Goal: Task Accomplishment & Management: Complete application form

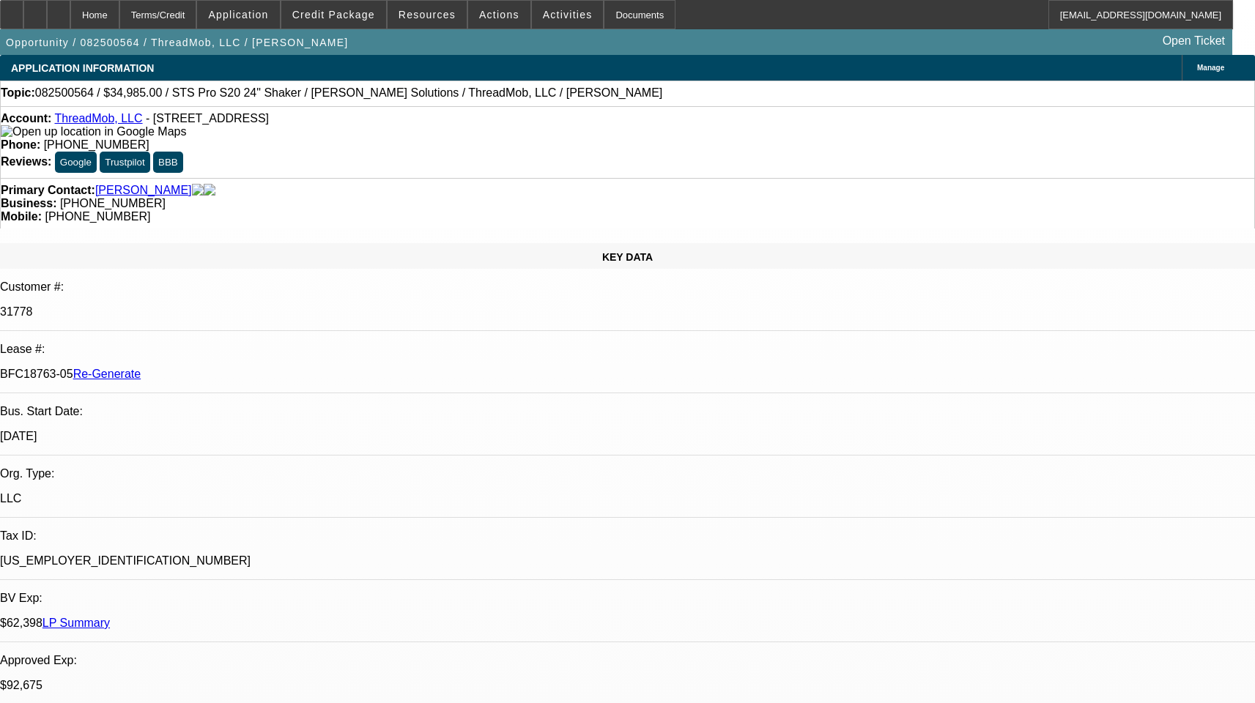
select select "3"
select select "0"
select select "6"
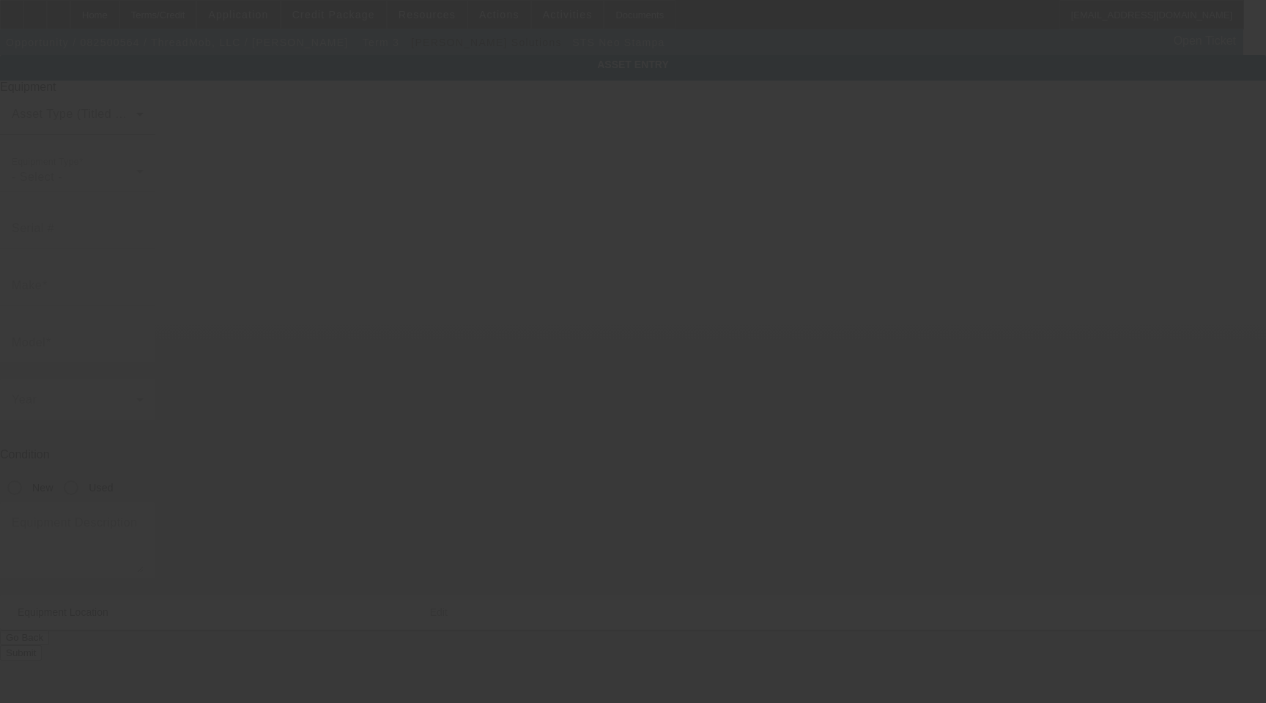
type input "STS"
type input "Neo Stampa"
type textarea "RIP Software with Dongle"
type input "1 American Consumer Way"
type input "Columbus"
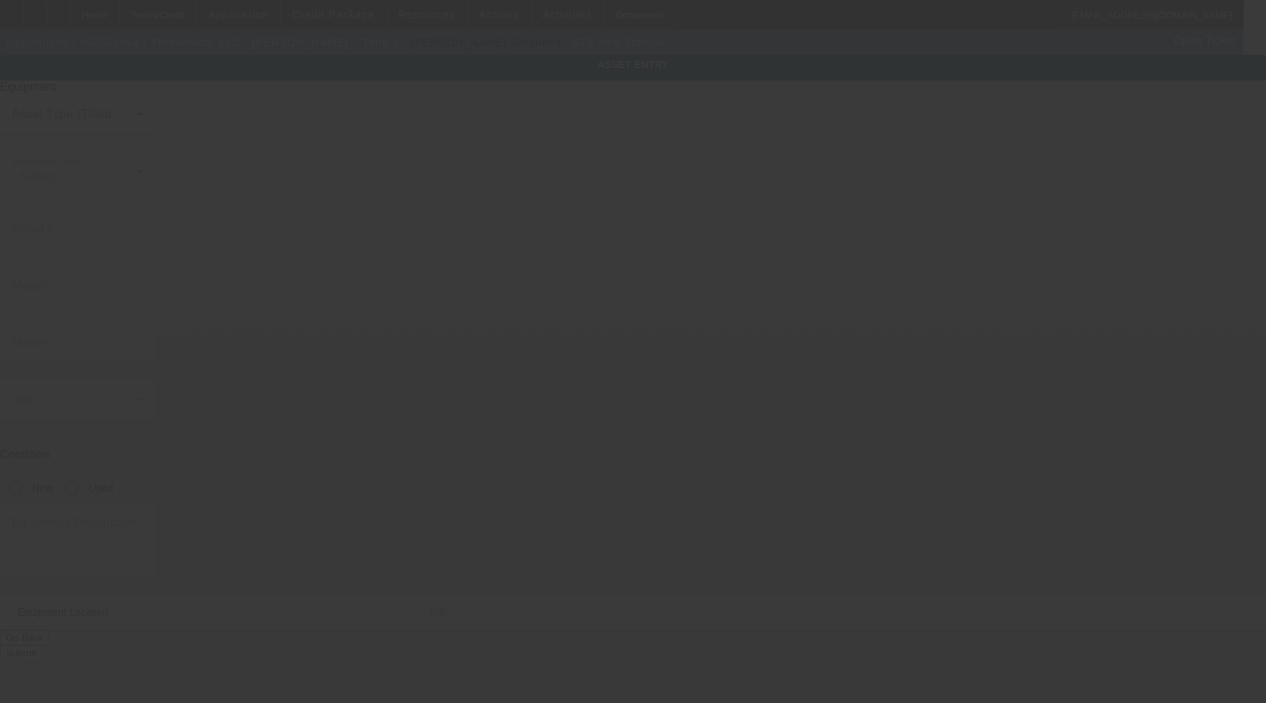
type input "31907"
type input "Muscogee"
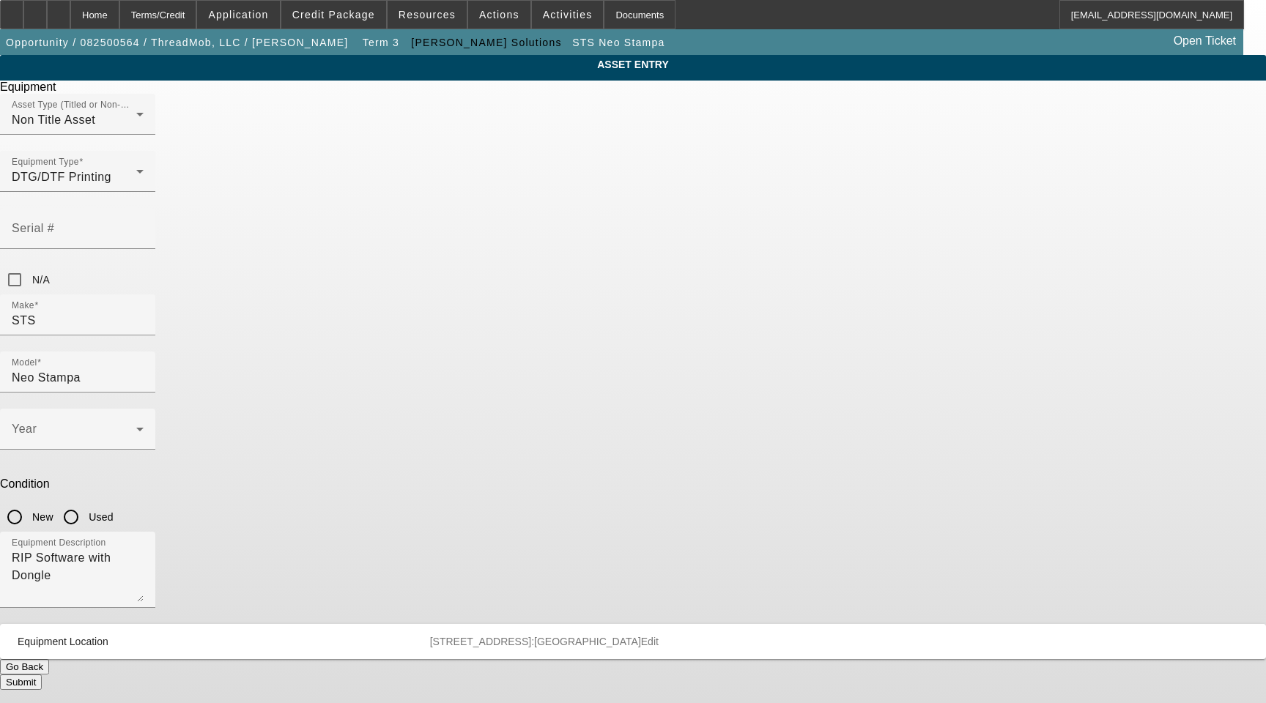
click at [29, 503] on input "New" at bounding box center [14, 517] width 29 height 29
radio input "true"
click at [42, 675] on button "Submit" at bounding box center [21, 682] width 42 height 15
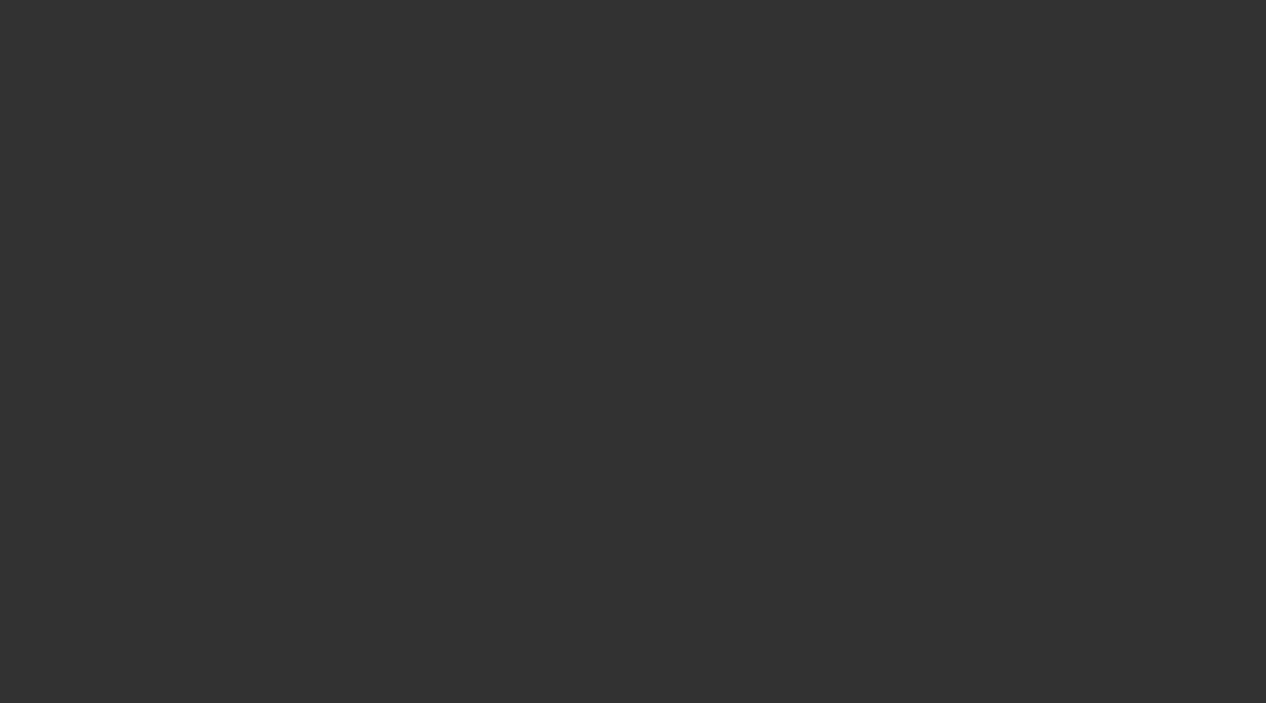
select select "3"
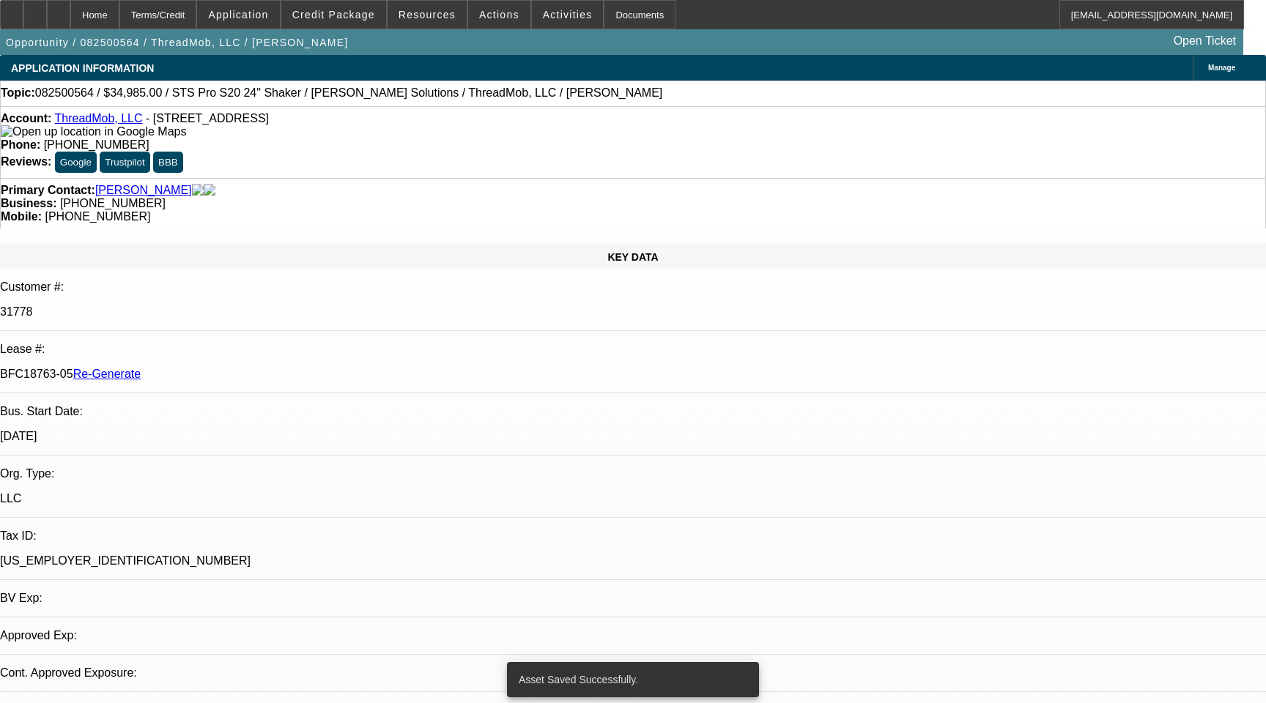
select select "0"
select select "6"
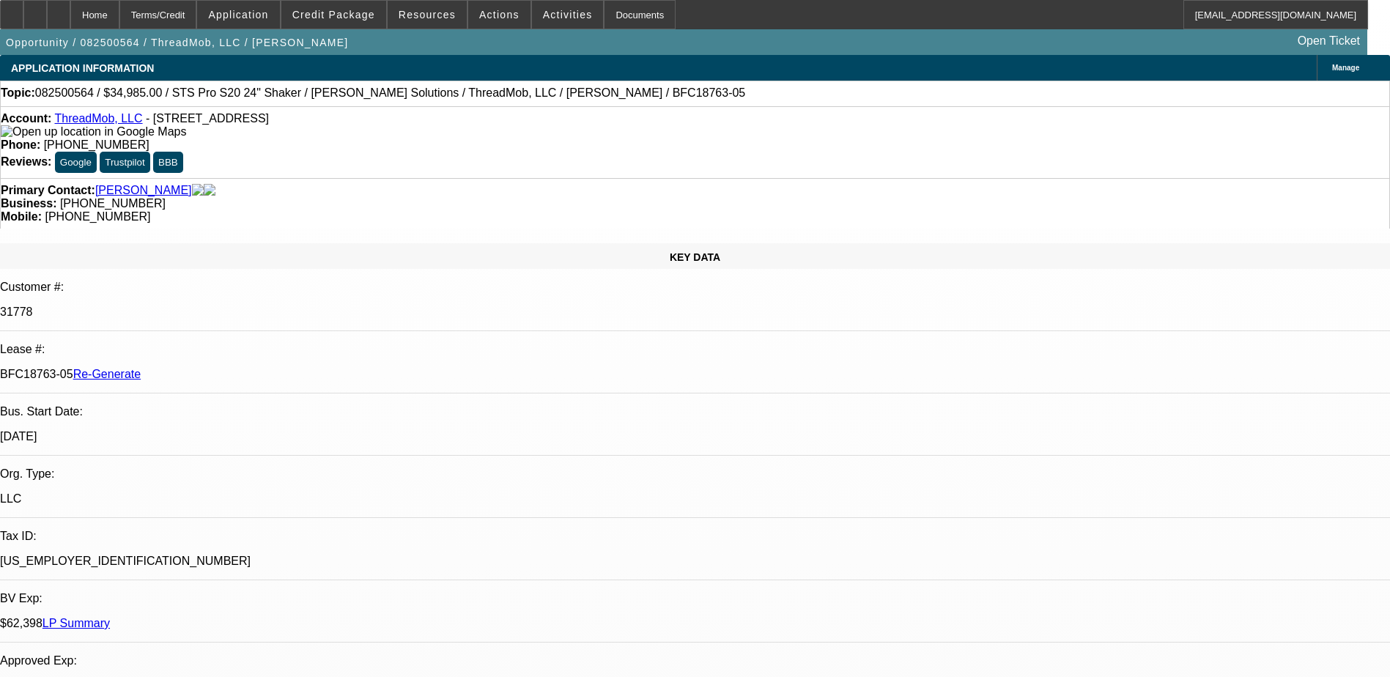
select select "3"
select select "0"
select select "6"
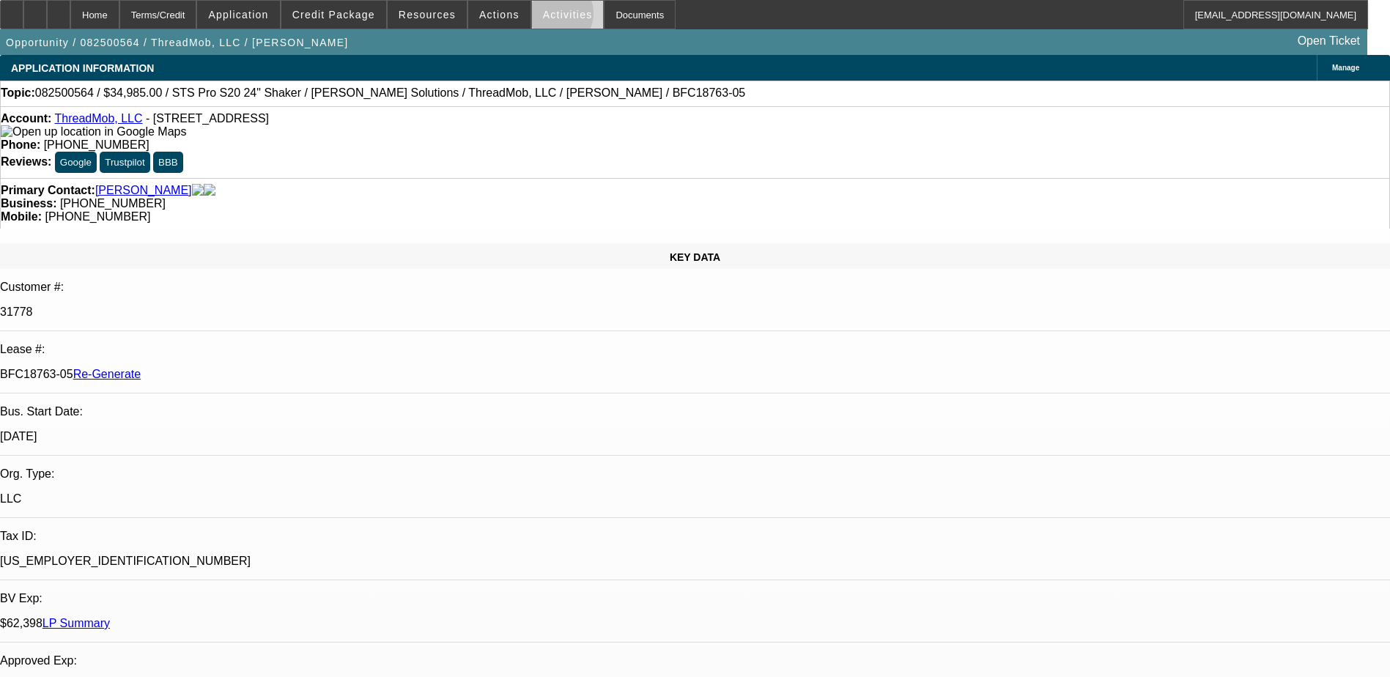
click at [543, 17] on span "Activities" at bounding box center [568, 15] width 50 height 12
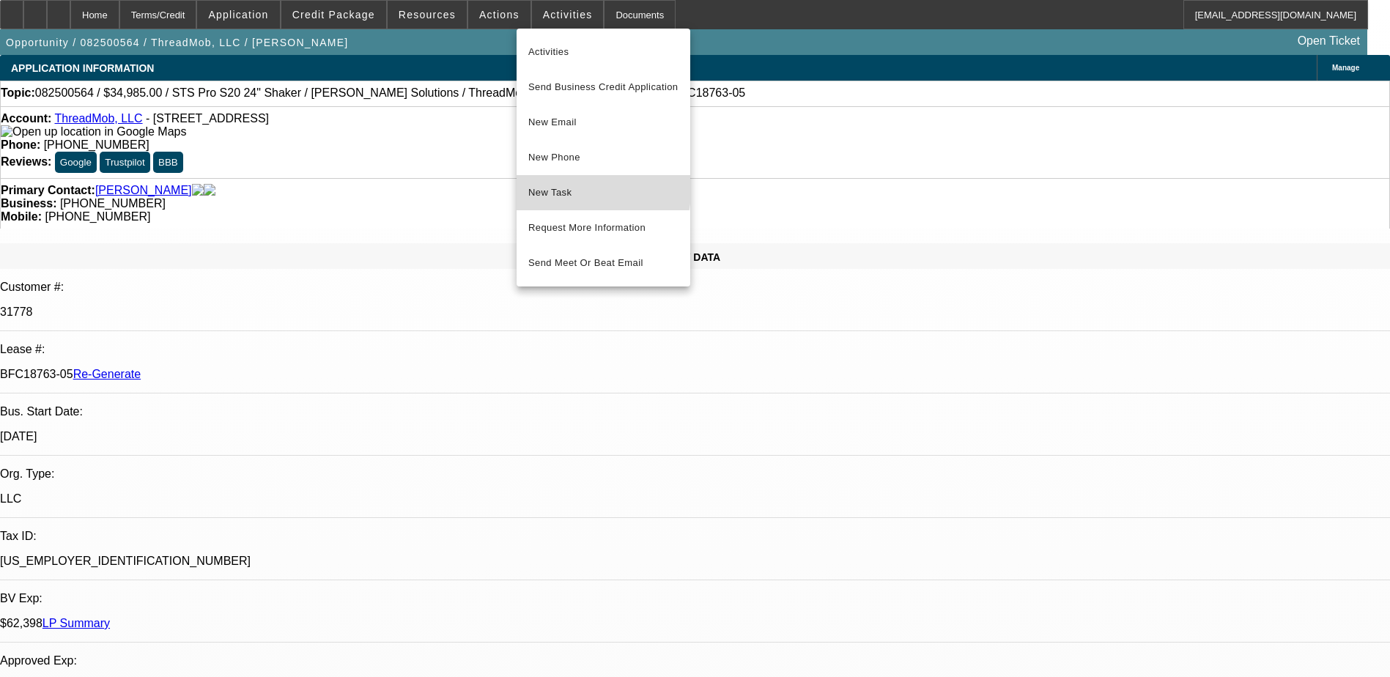
click at [566, 187] on span "New Task" at bounding box center [603, 193] width 150 height 18
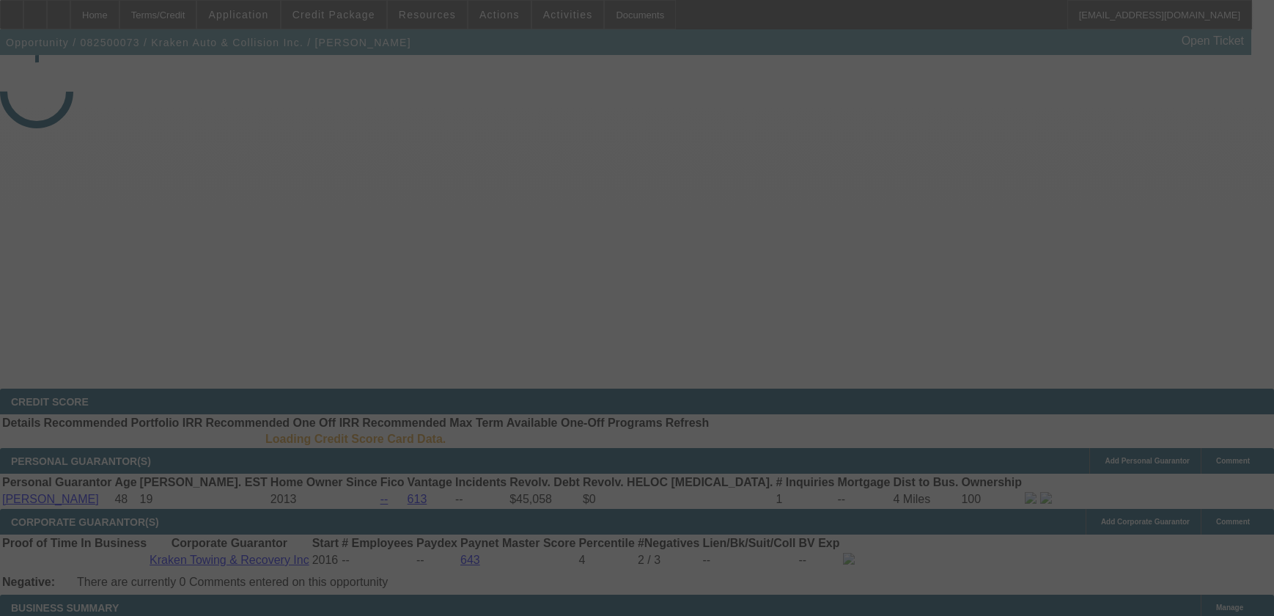
select select "4"
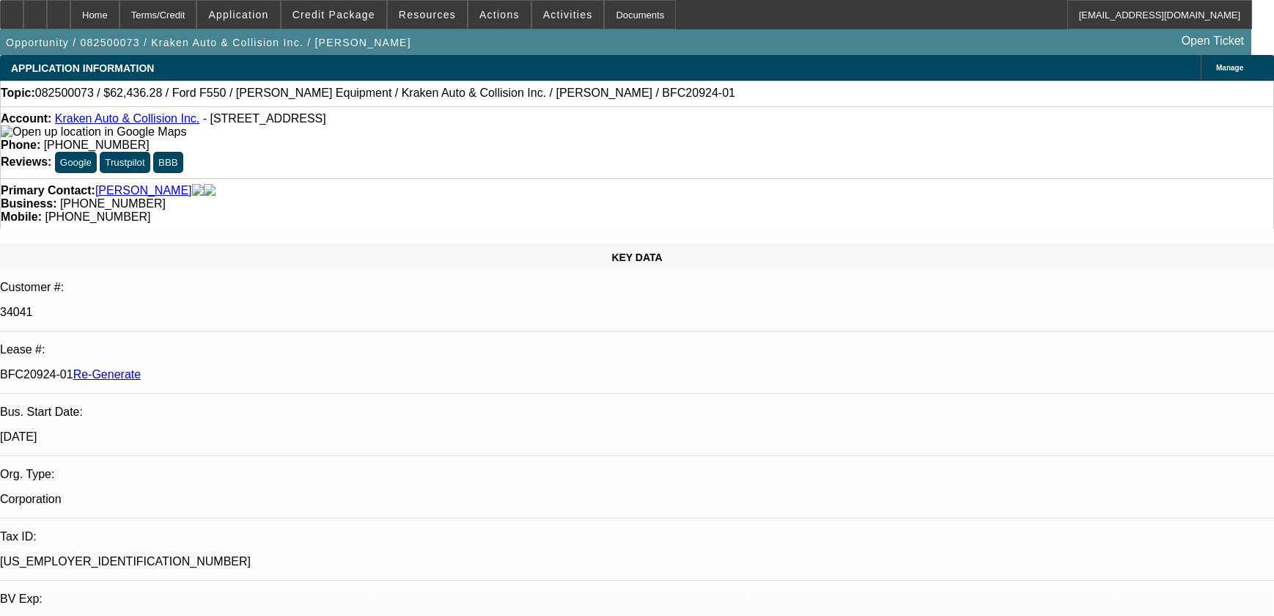
select select "0"
select select "3"
select select "0.1"
select select "4"
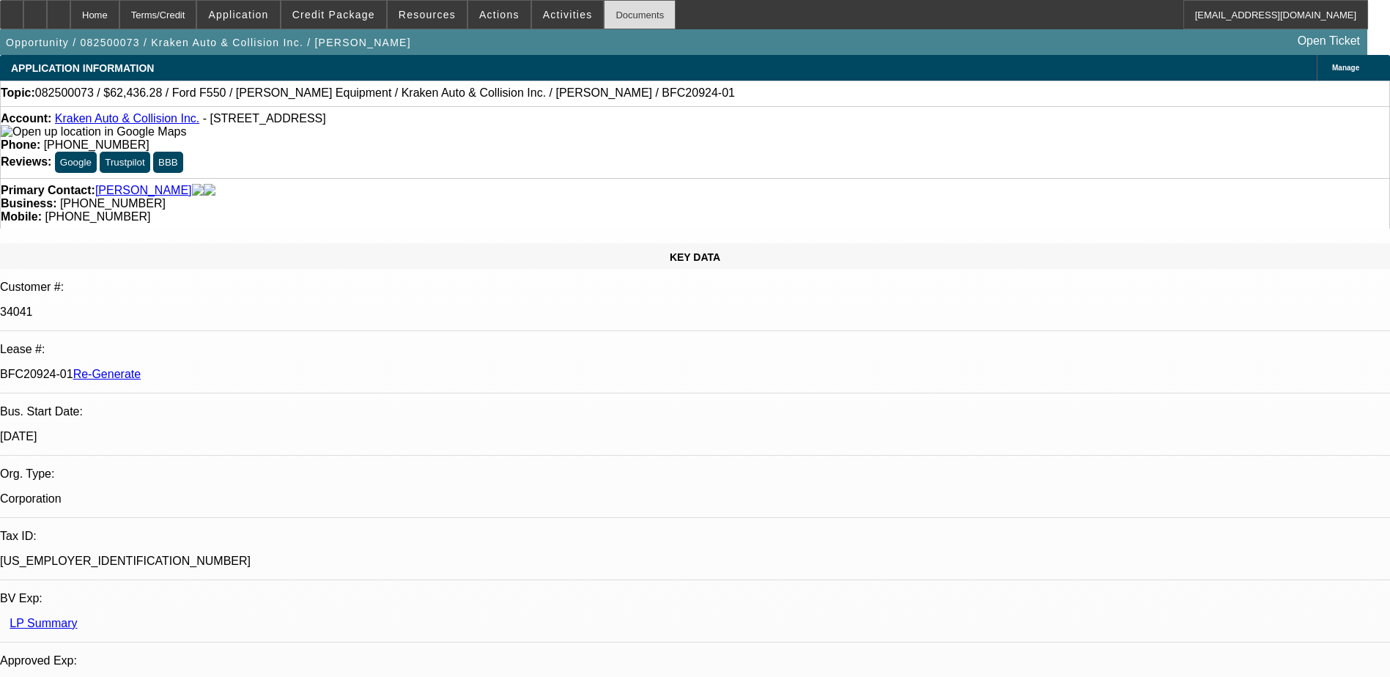
click at [609, 8] on div "Documents" at bounding box center [640, 14] width 72 height 29
click at [182, 10] on div "Terms/Credit" at bounding box center [158, 14] width 78 height 29
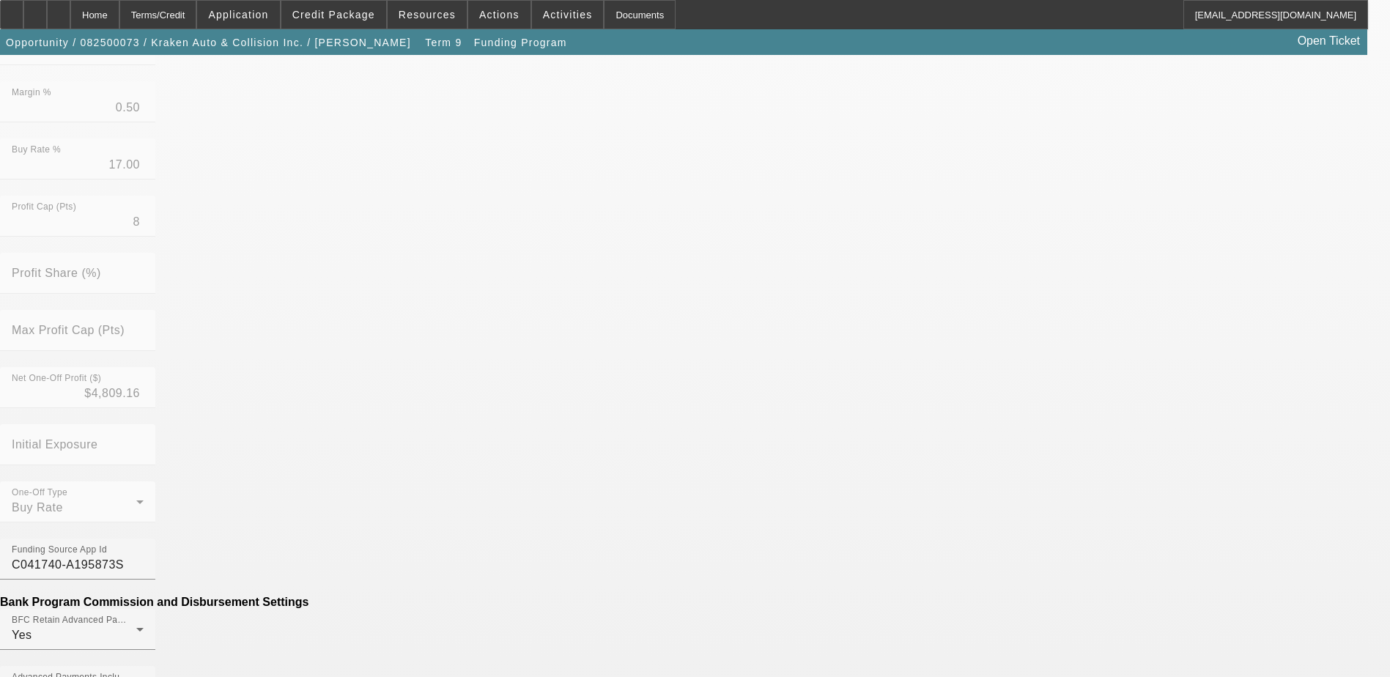
scroll to position [440, 0]
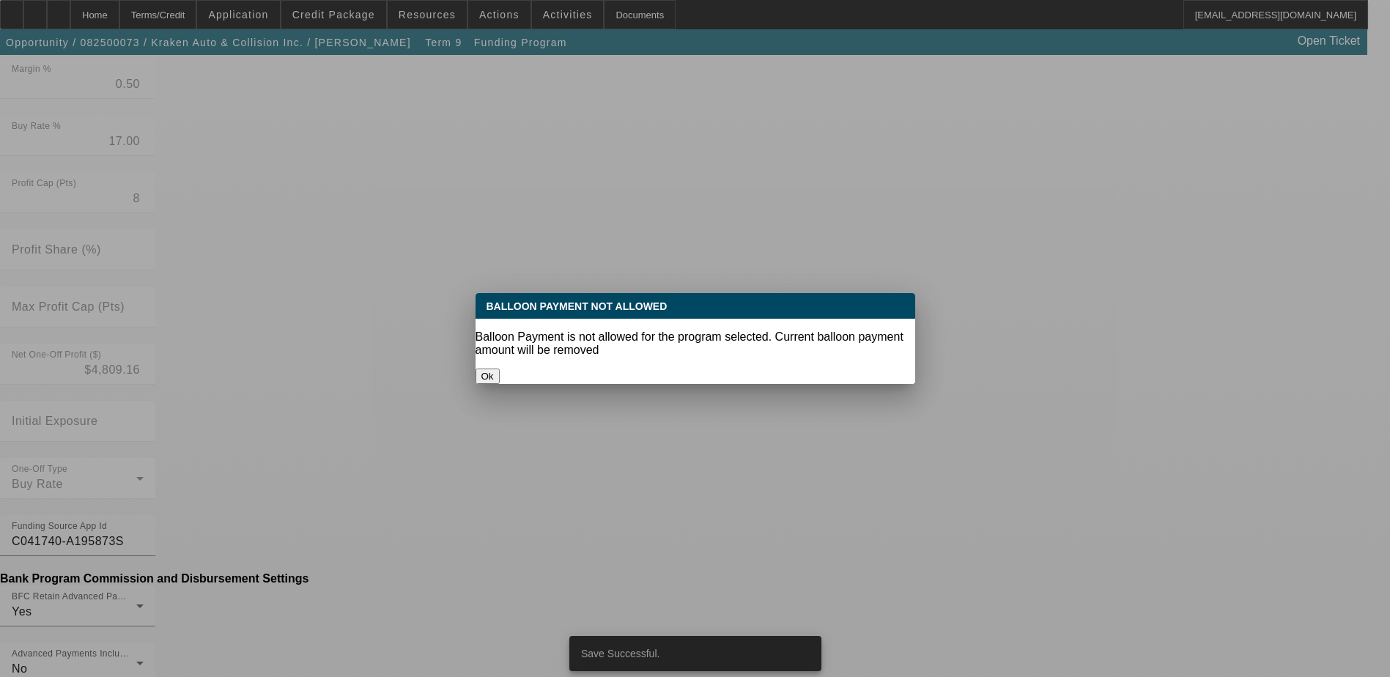
click at [500, 369] on button "Ok" at bounding box center [488, 376] width 24 height 15
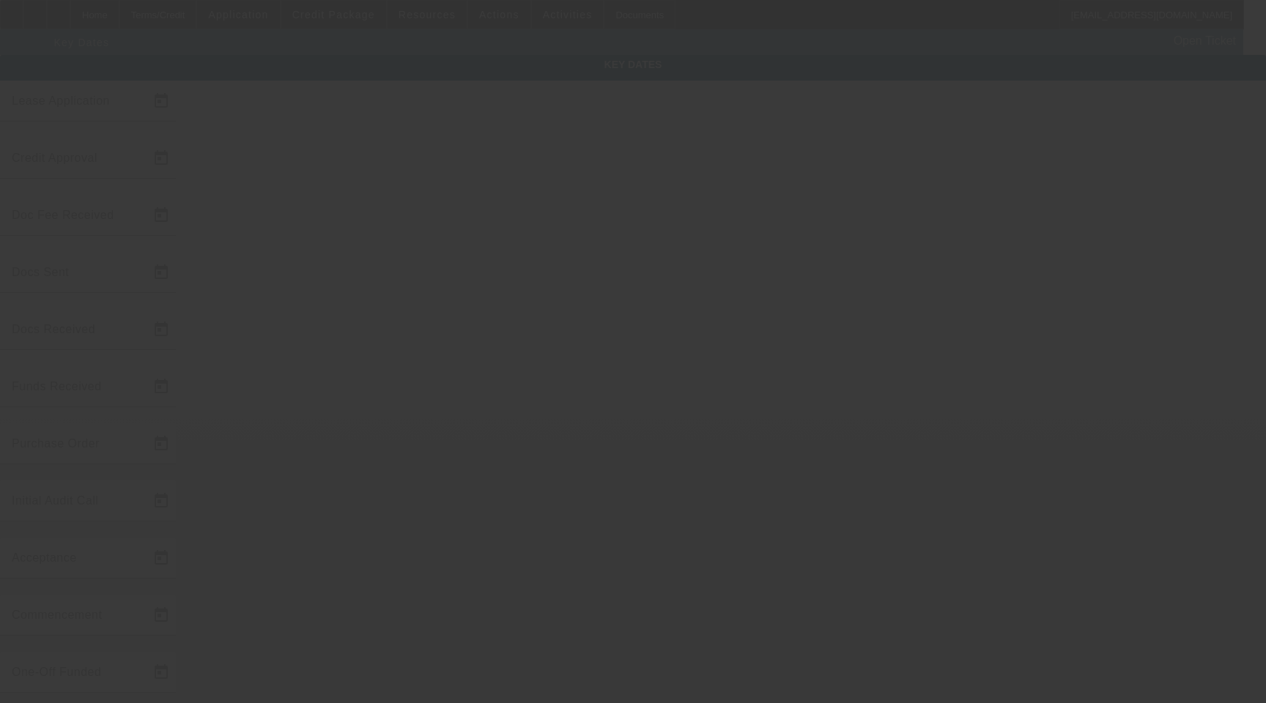
type input "[DATE]"
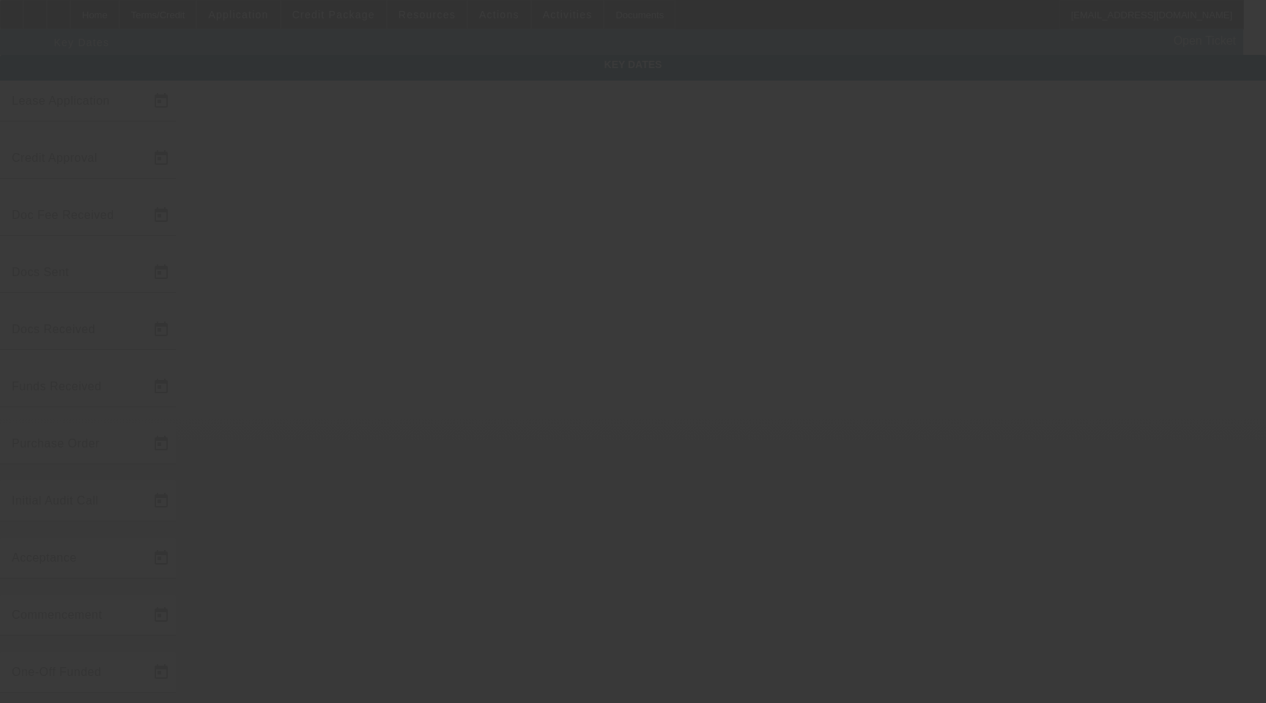
type input "[DATE]"
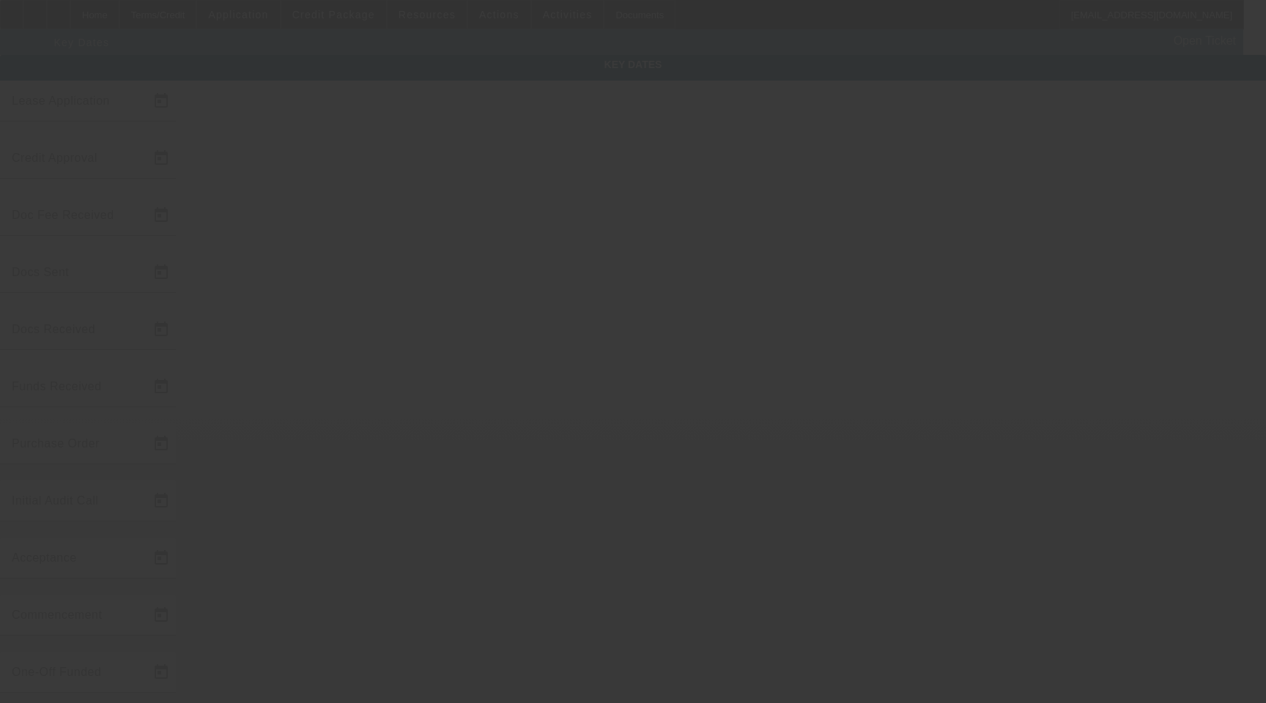
type input "[DATE]"
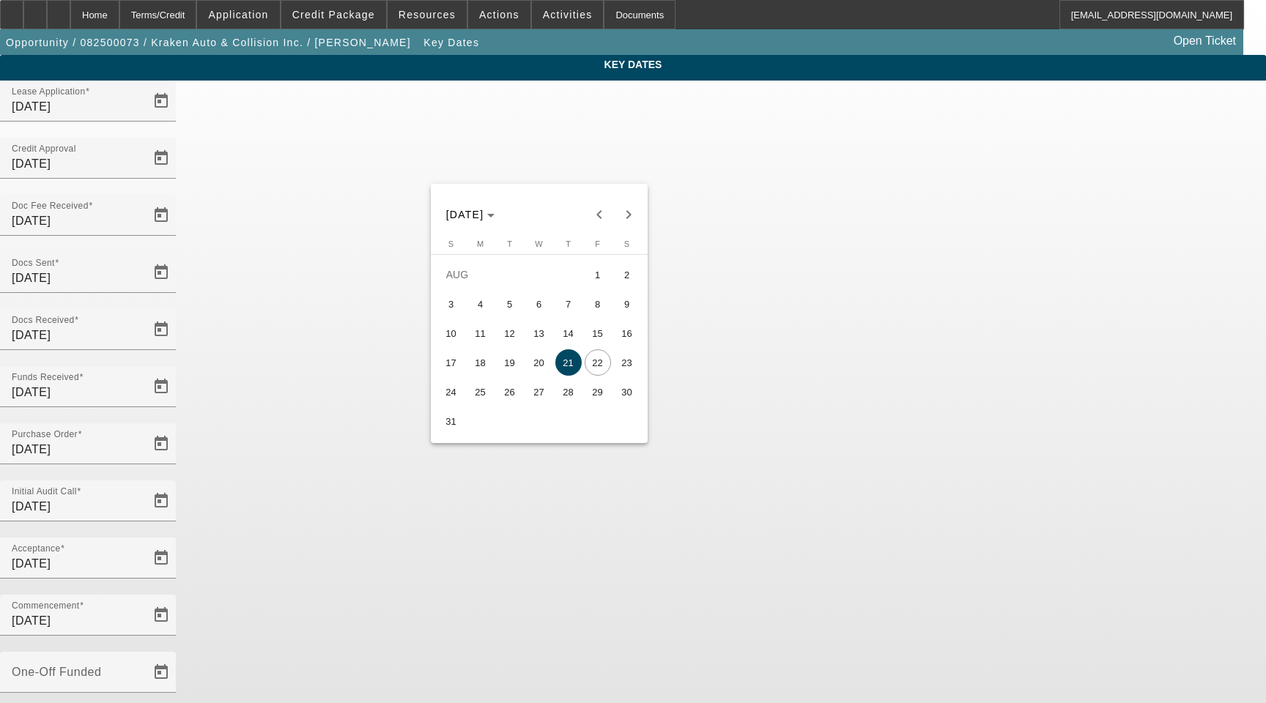
click at [599, 367] on span "22" at bounding box center [598, 363] width 26 height 26
type input "8/22/2025"
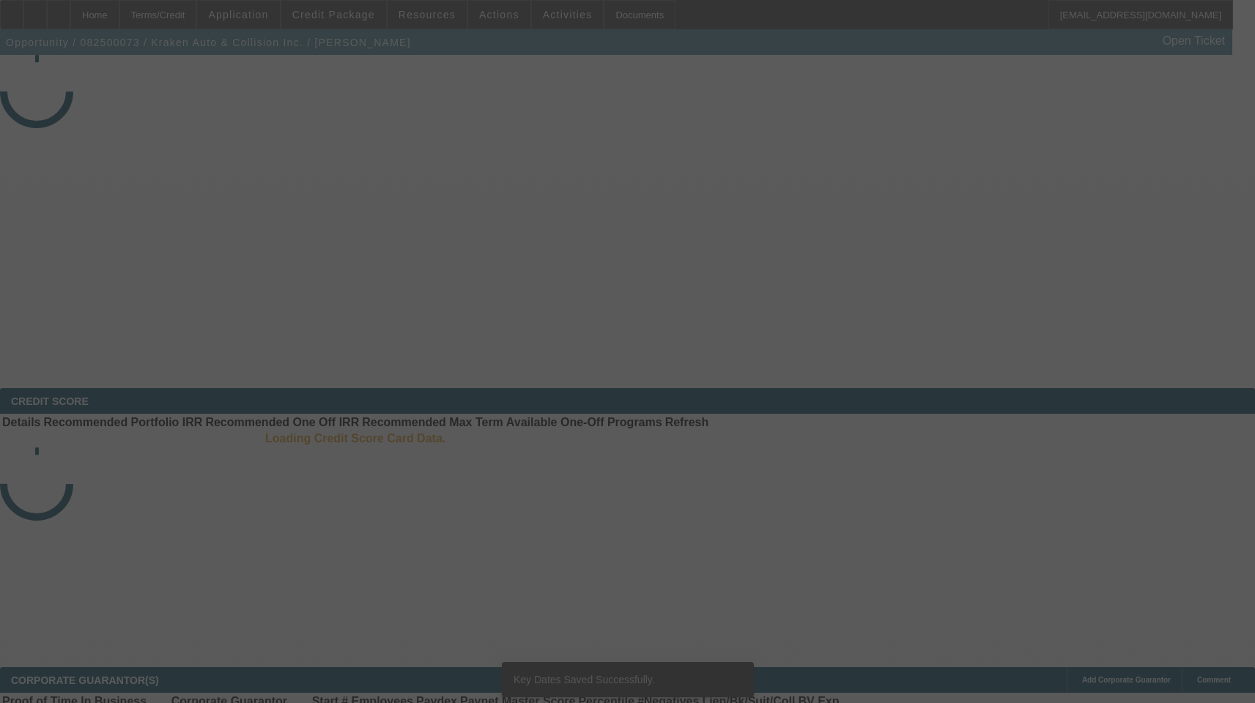
select select "4"
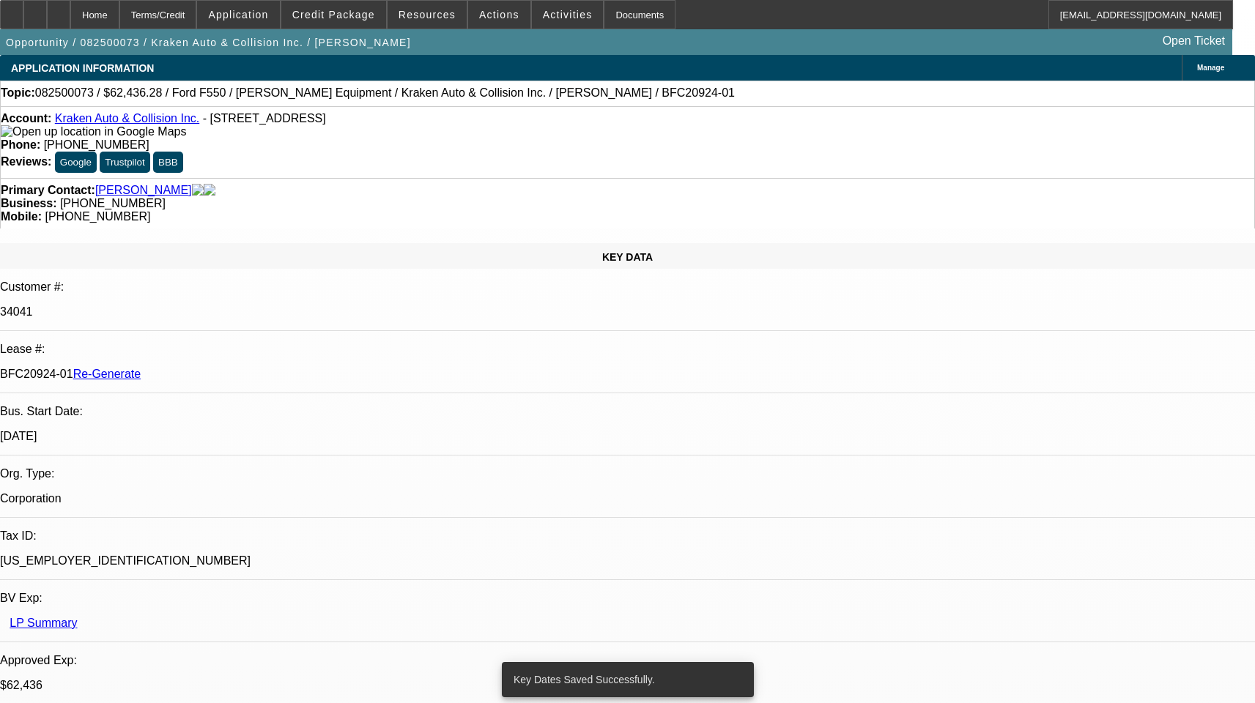
select select "0"
select select "3"
select select "0.1"
select select "4"
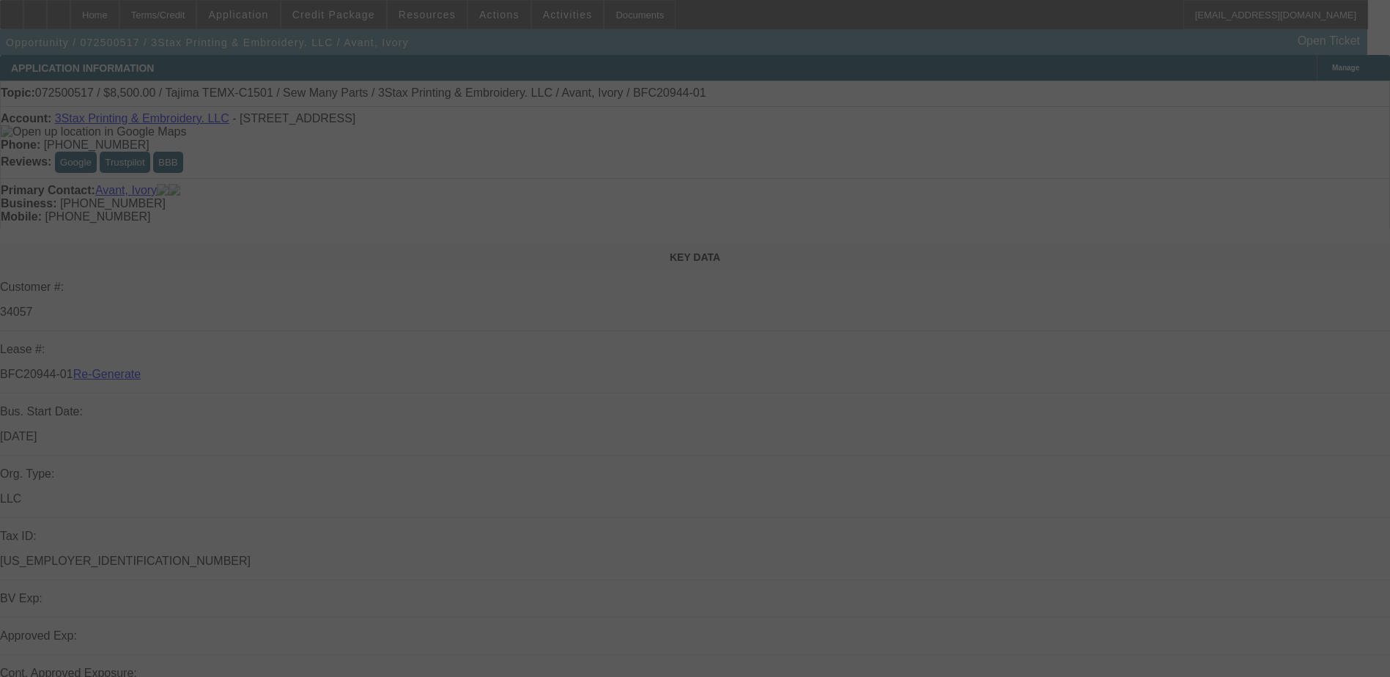
select select "3"
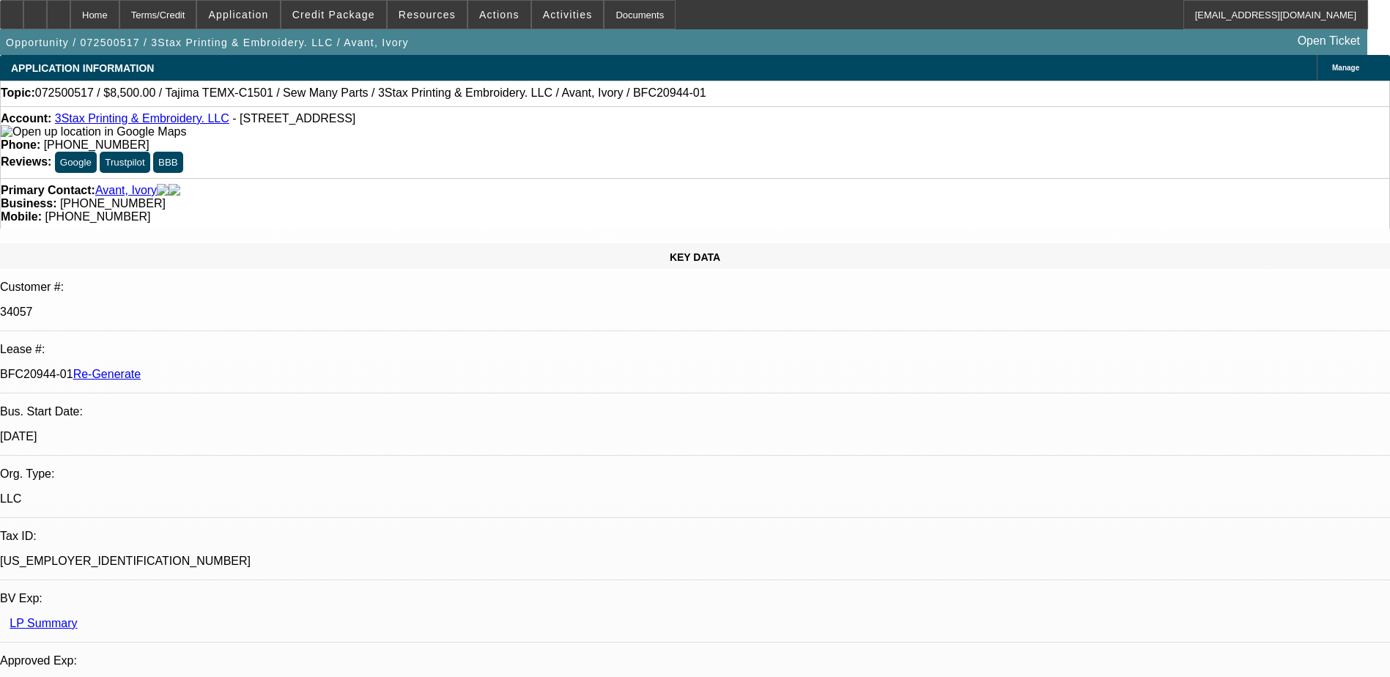
select select "0"
select select "2"
select select "0"
select select "6"
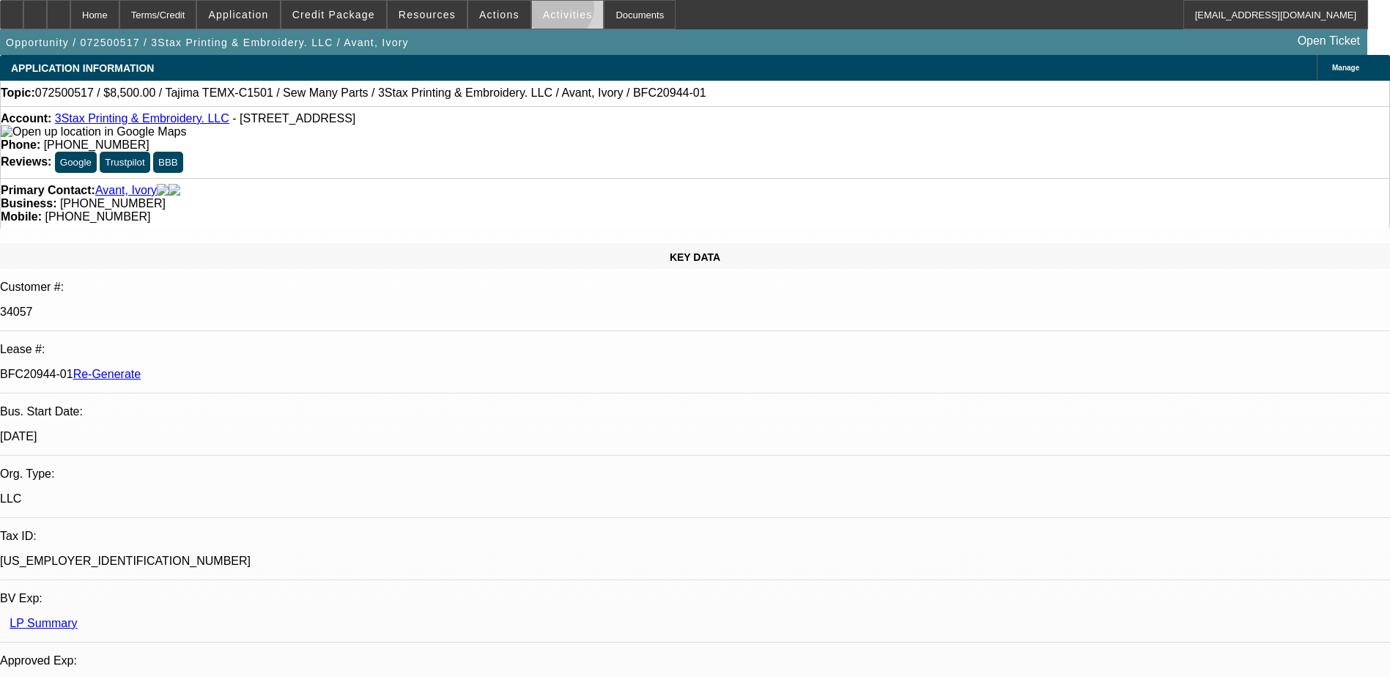
click at [543, 10] on span "Activities" at bounding box center [568, 15] width 50 height 12
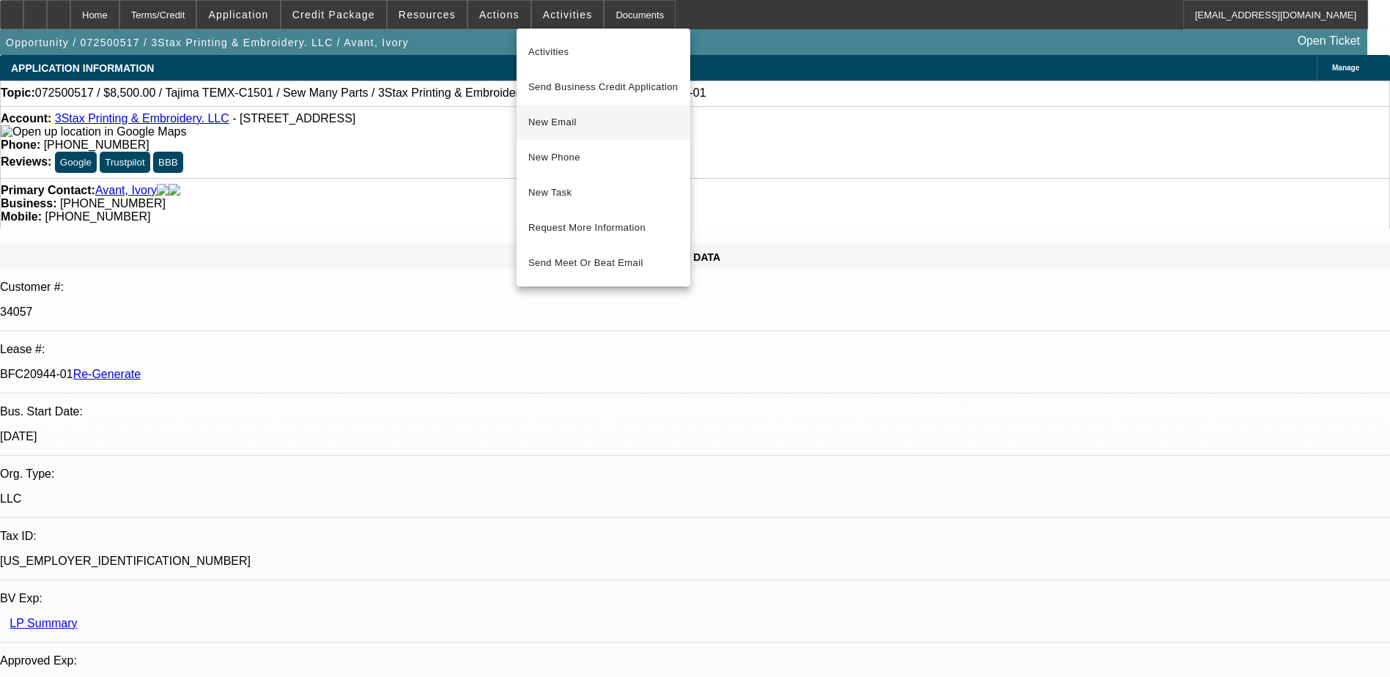
click at [544, 135] on button "New Email" at bounding box center [604, 122] width 174 height 35
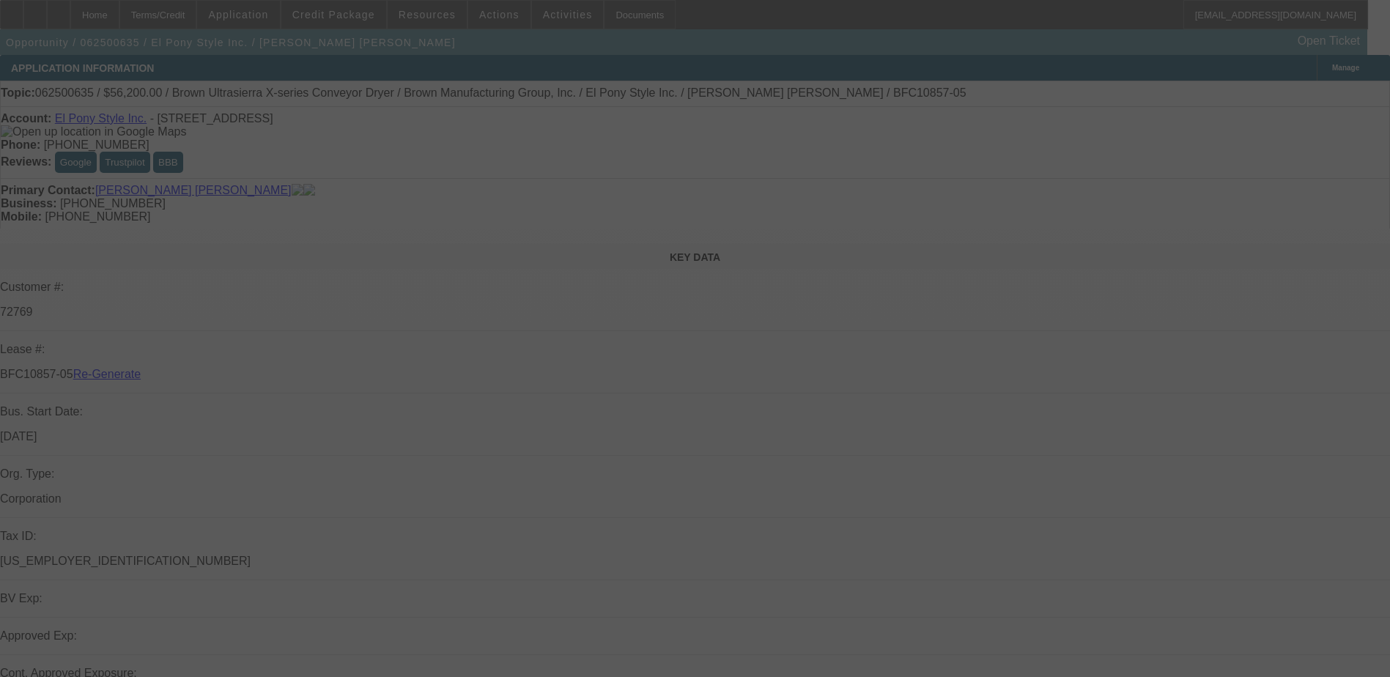
select select "3"
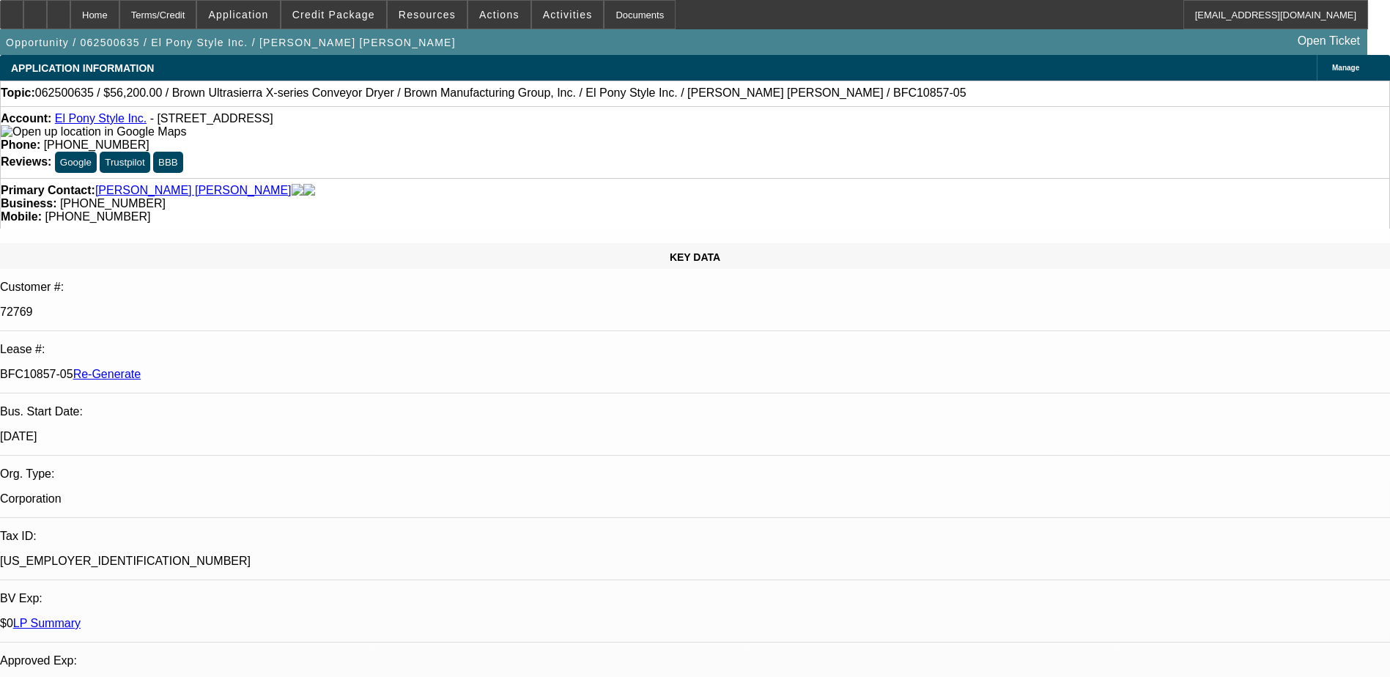
select select "0"
select select "2"
select select "0.1"
select select "4"
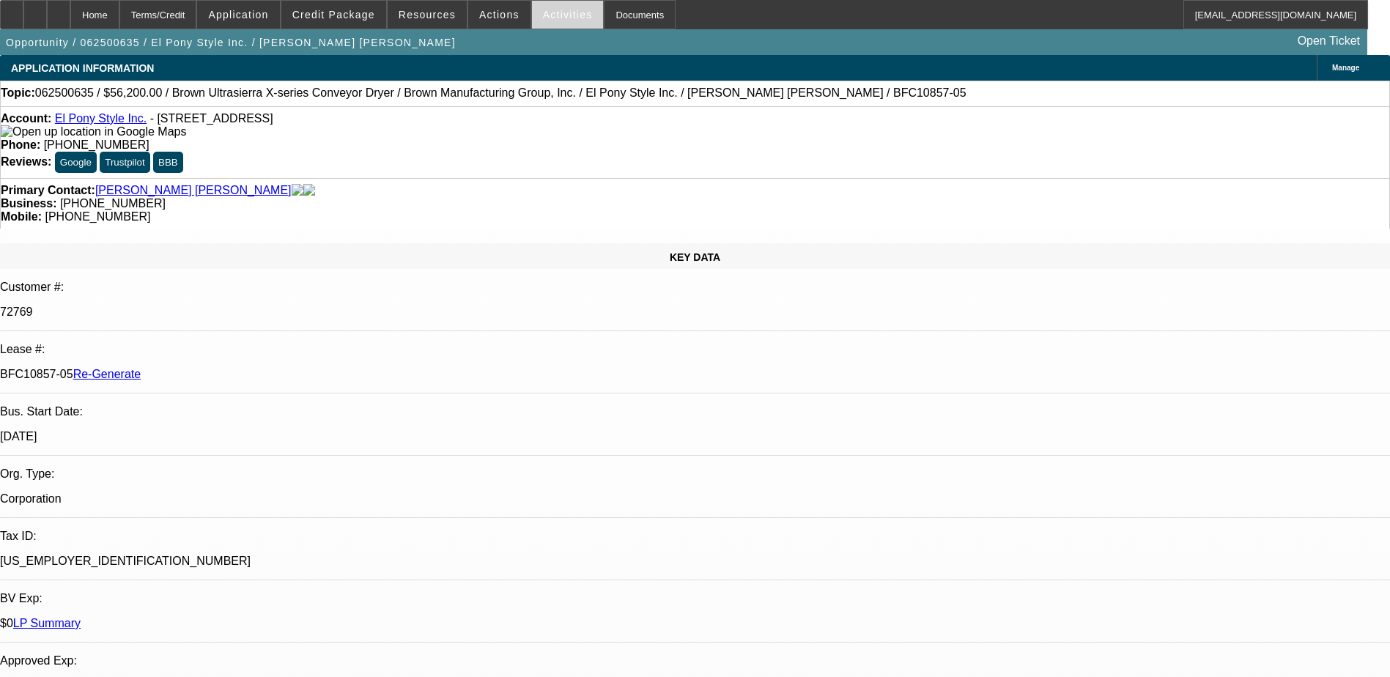
click at [543, 18] on span "Activities" at bounding box center [568, 15] width 50 height 12
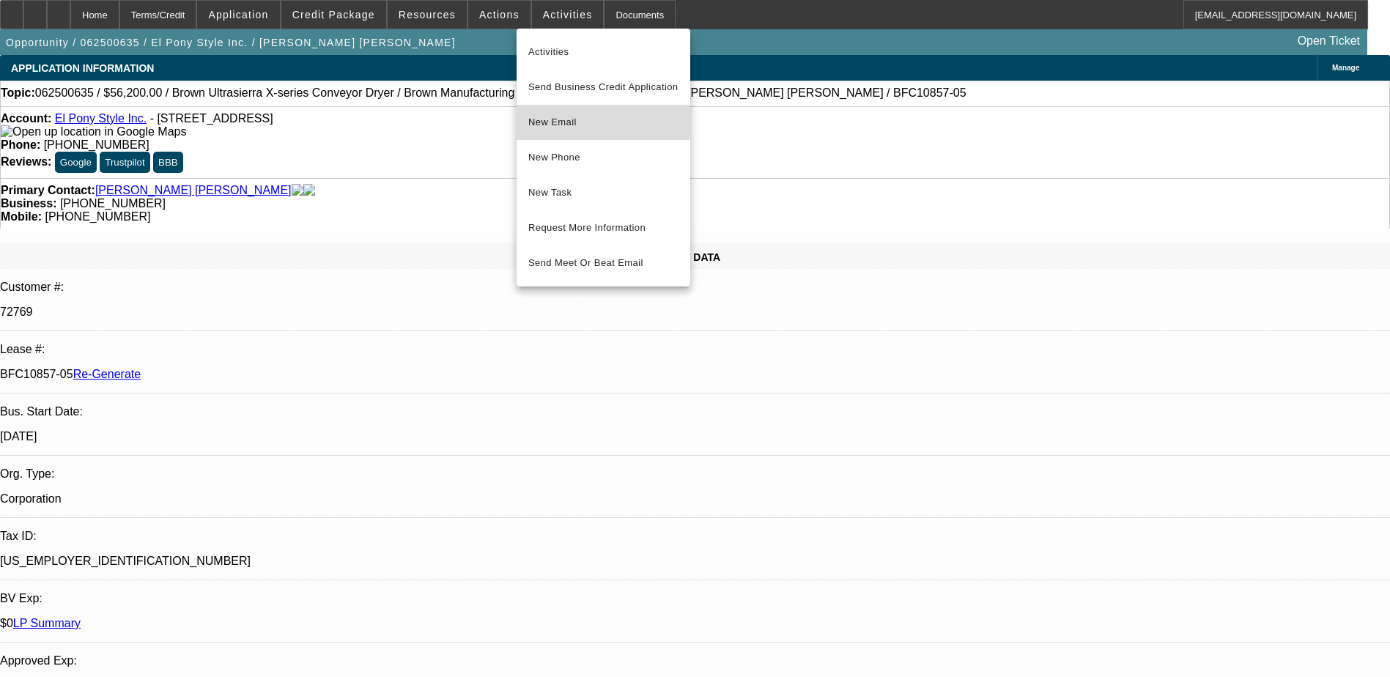
click at [577, 121] on span "New Email" at bounding box center [603, 123] width 150 height 18
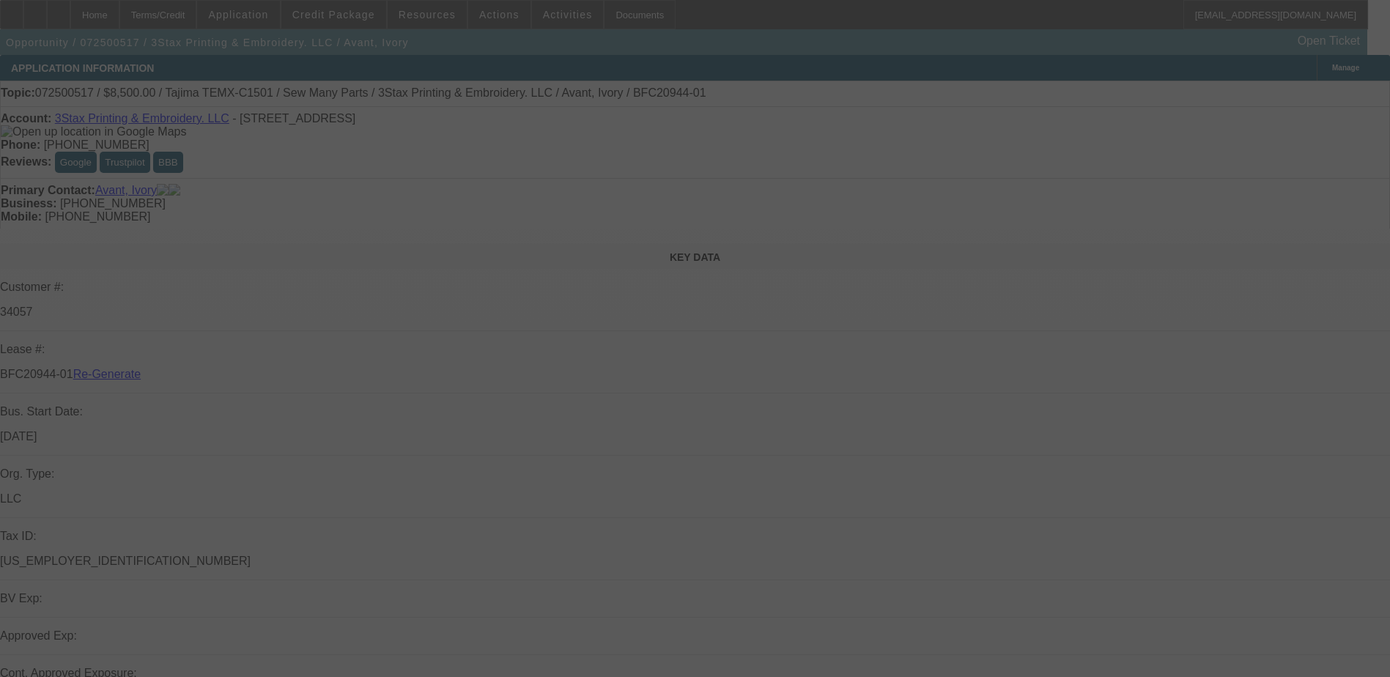
select select "3"
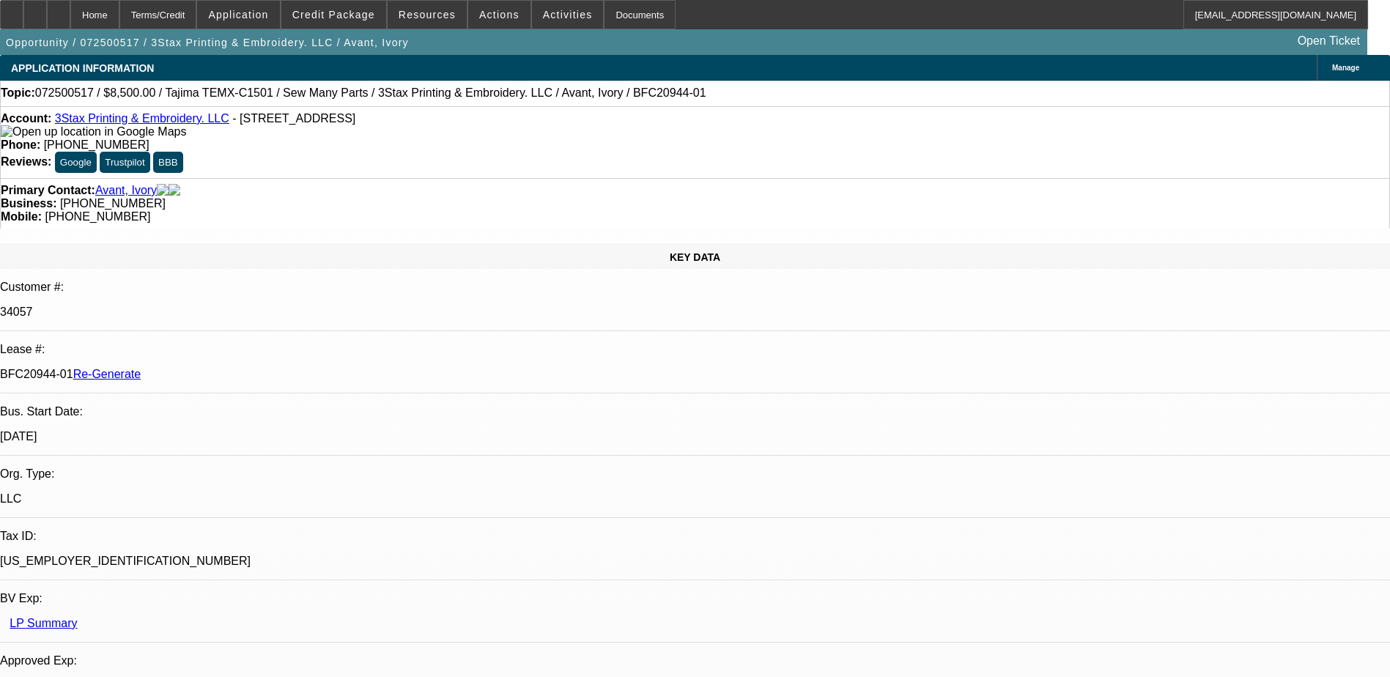
select select "0"
select select "1"
select select "2"
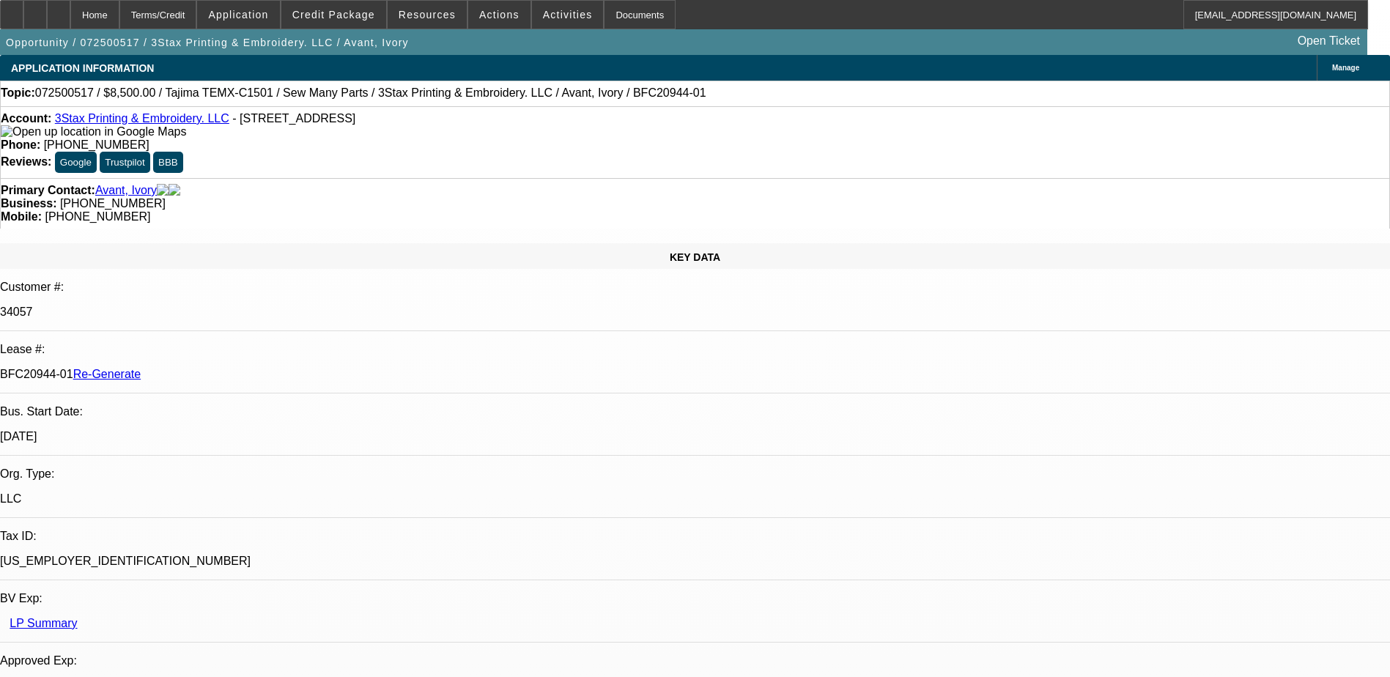
select select "6"
click at [615, 14] on div "Documents" at bounding box center [640, 14] width 72 height 29
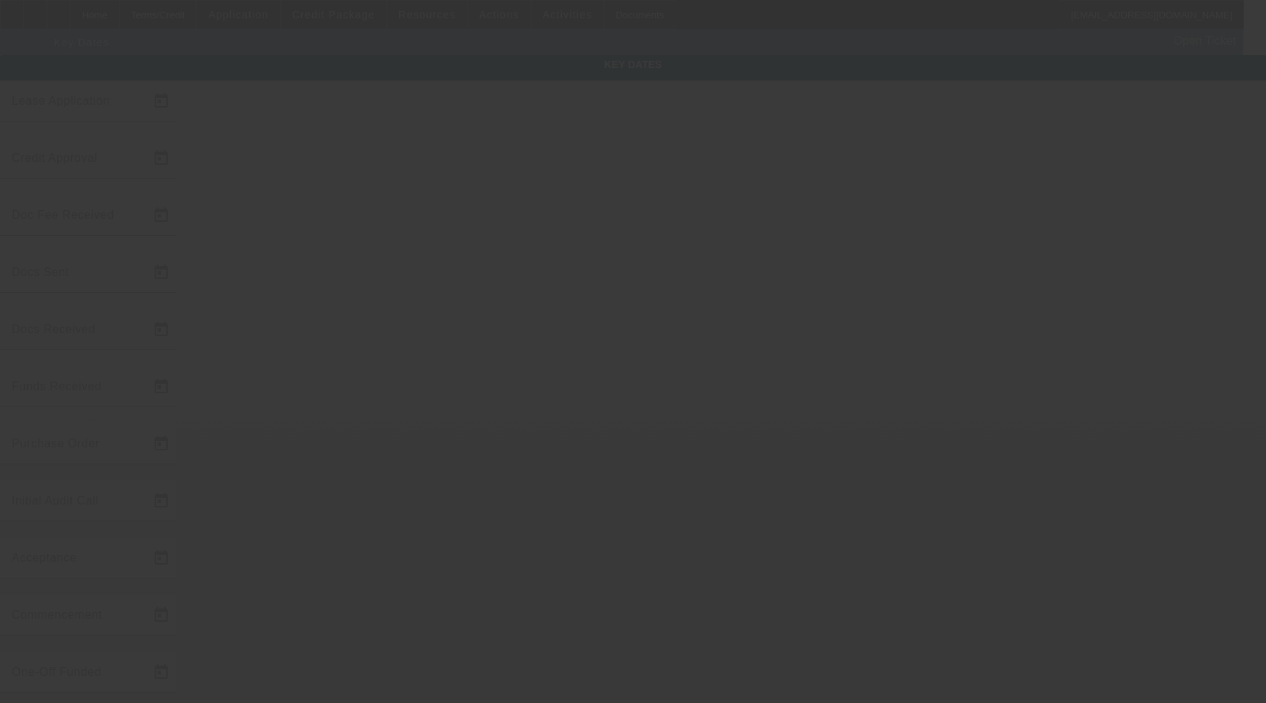
type input "[DATE]"
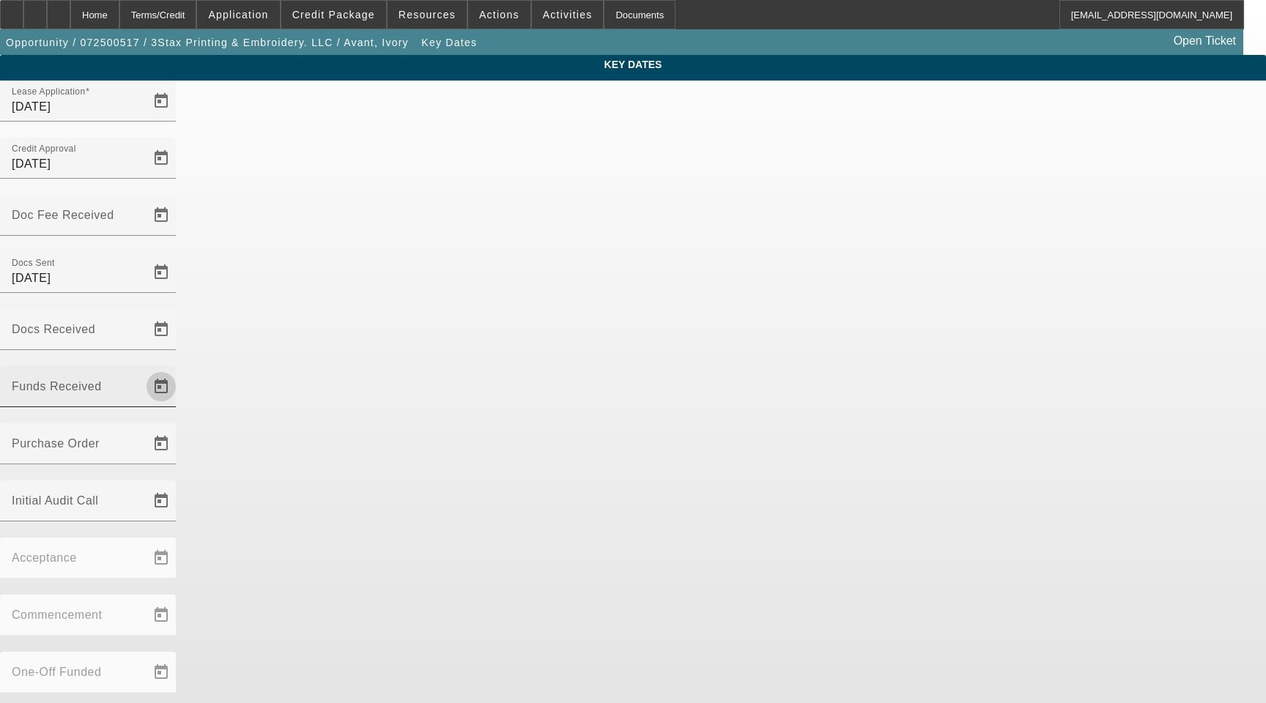
click at [179, 369] on span "Open calendar" at bounding box center [161, 386] width 35 height 35
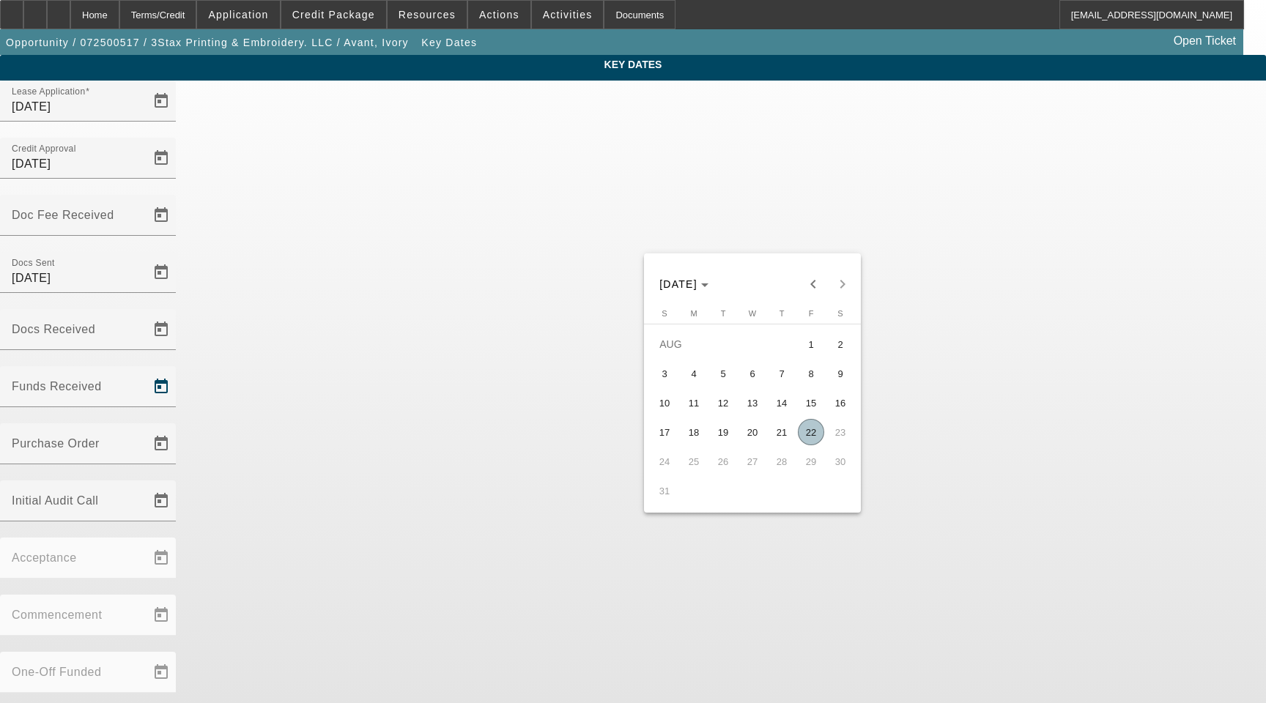
click at [814, 433] on span "22" at bounding box center [811, 432] width 26 height 26
type input "8/22/2025"
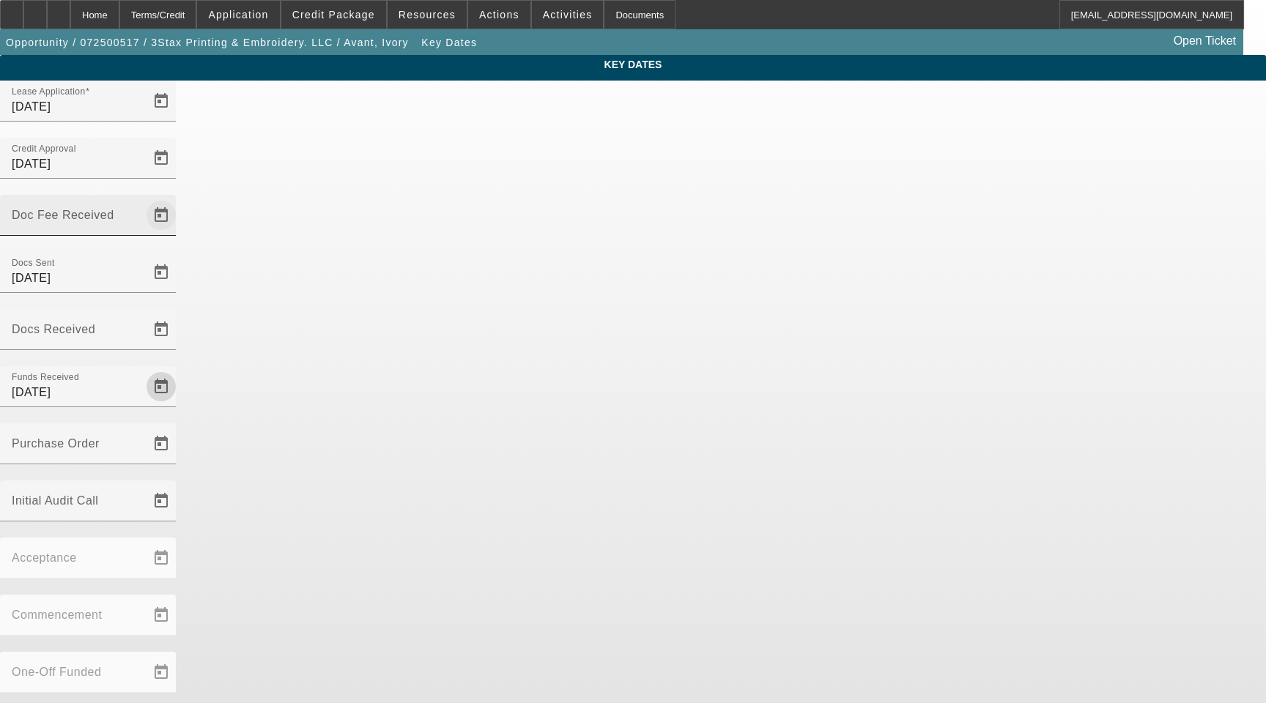
click at [179, 198] on span "Open calendar" at bounding box center [161, 215] width 35 height 35
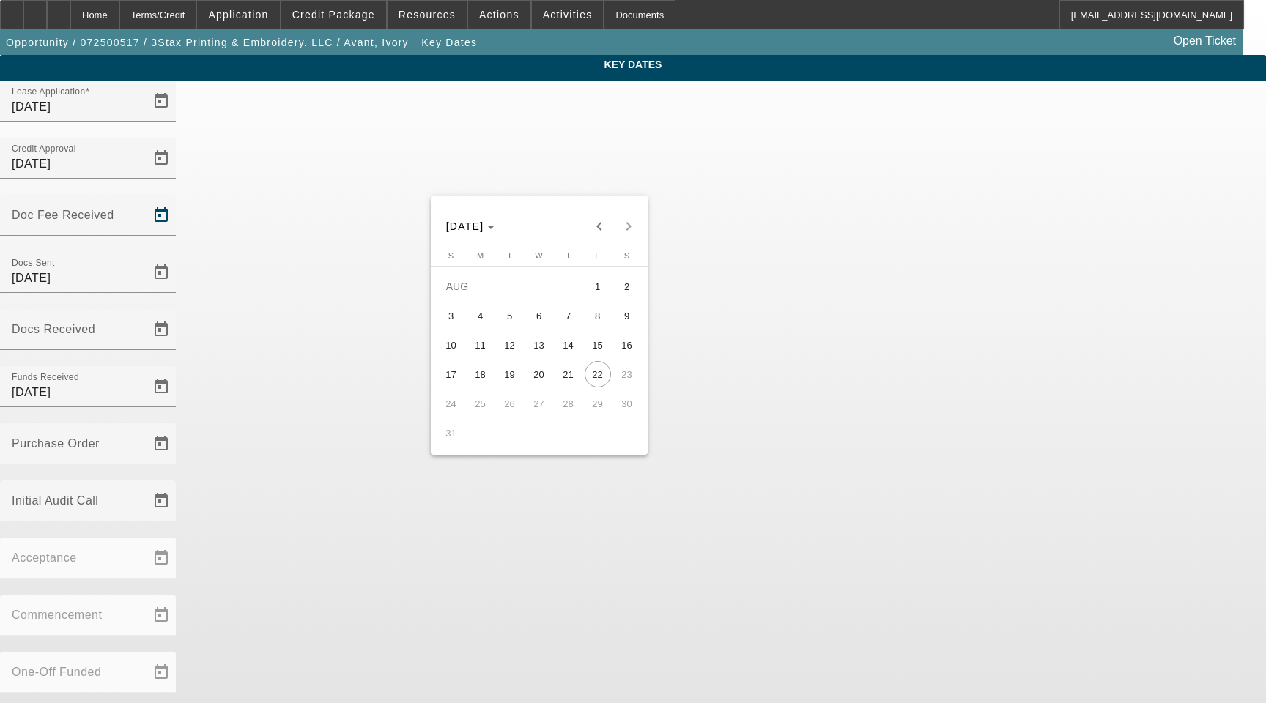
click at [511, 374] on span "19" at bounding box center [510, 374] width 26 height 26
type input "8/19/2025"
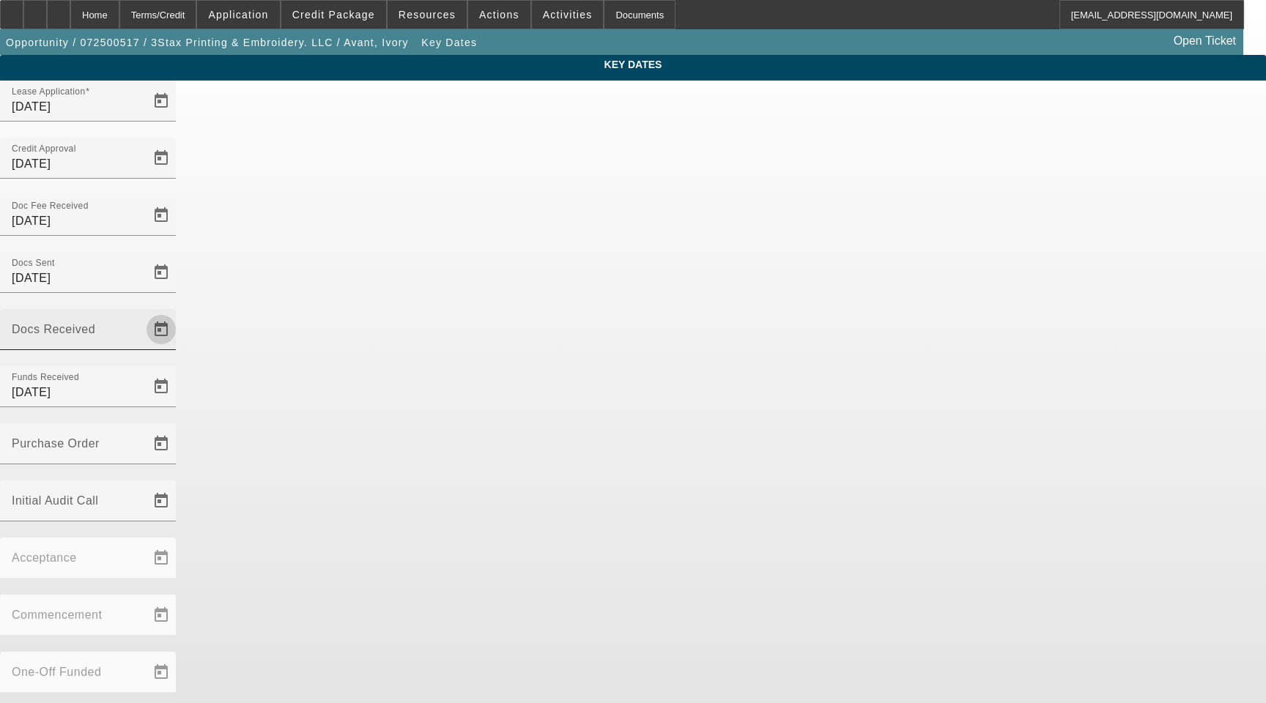
click at [179, 312] on span "Open calendar" at bounding box center [161, 329] width 35 height 35
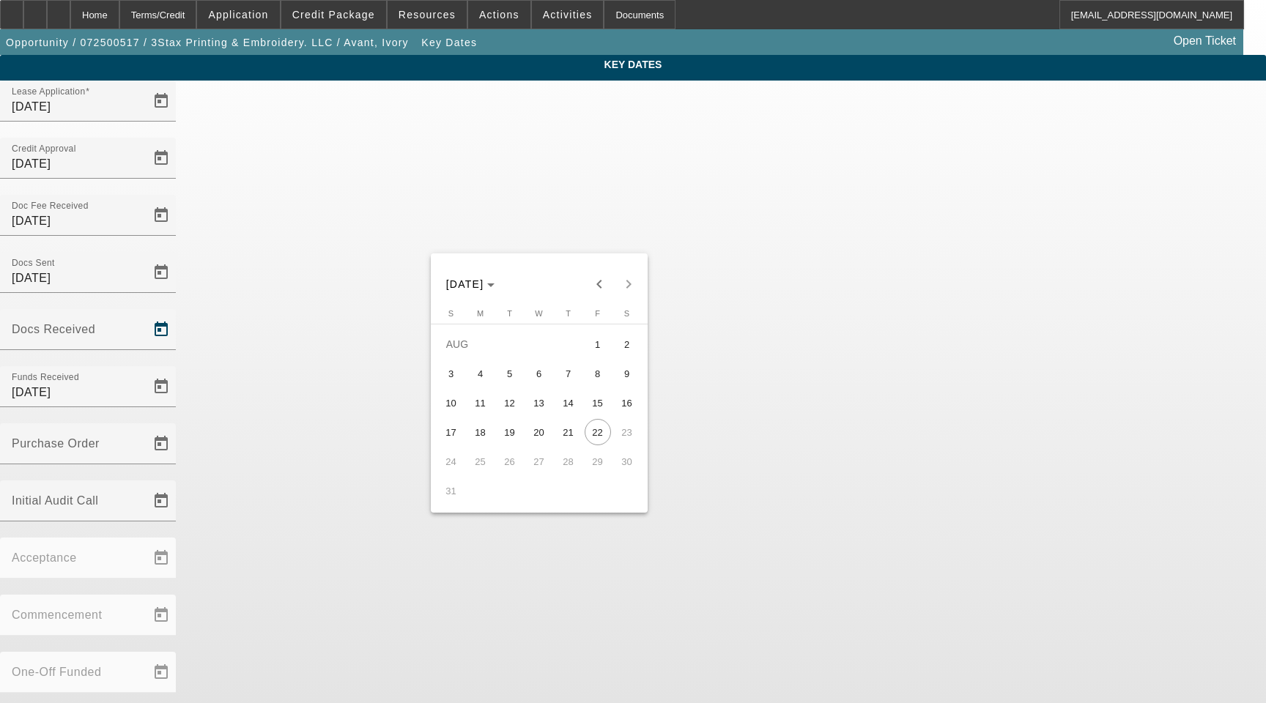
click at [536, 432] on span "20" at bounding box center [539, 432] width 26 height 26
type input "8/20/2025"
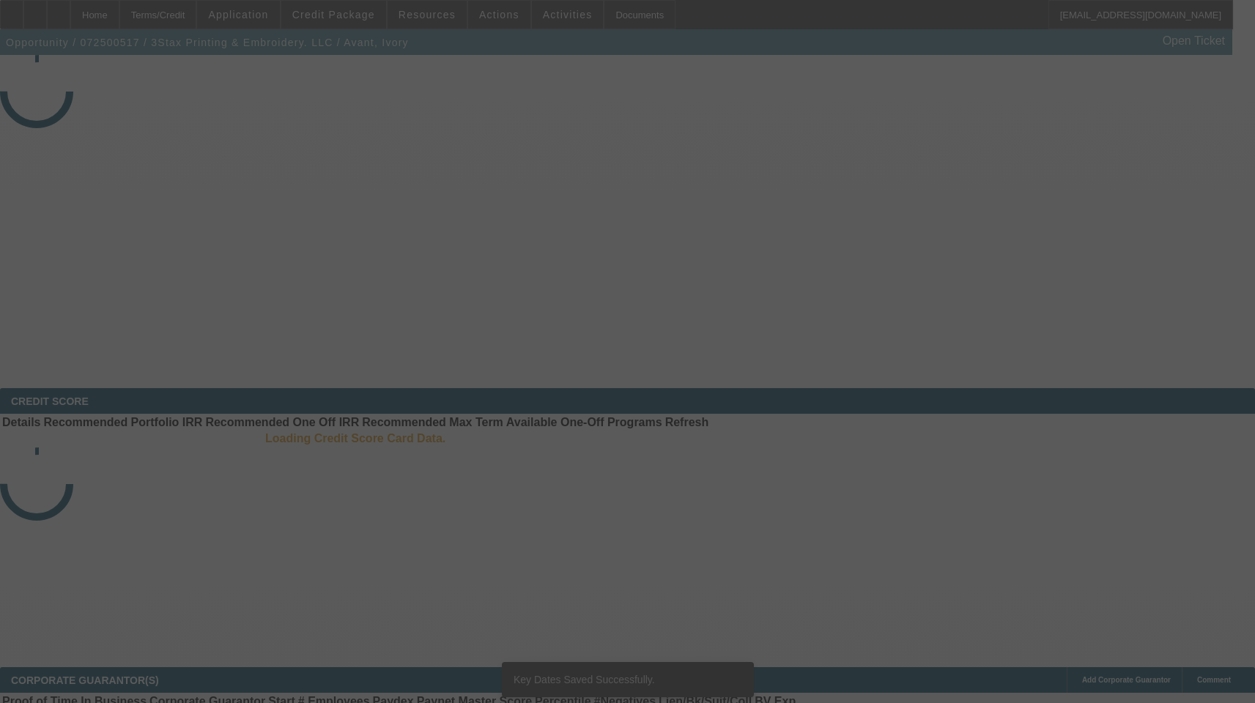
select select "3"
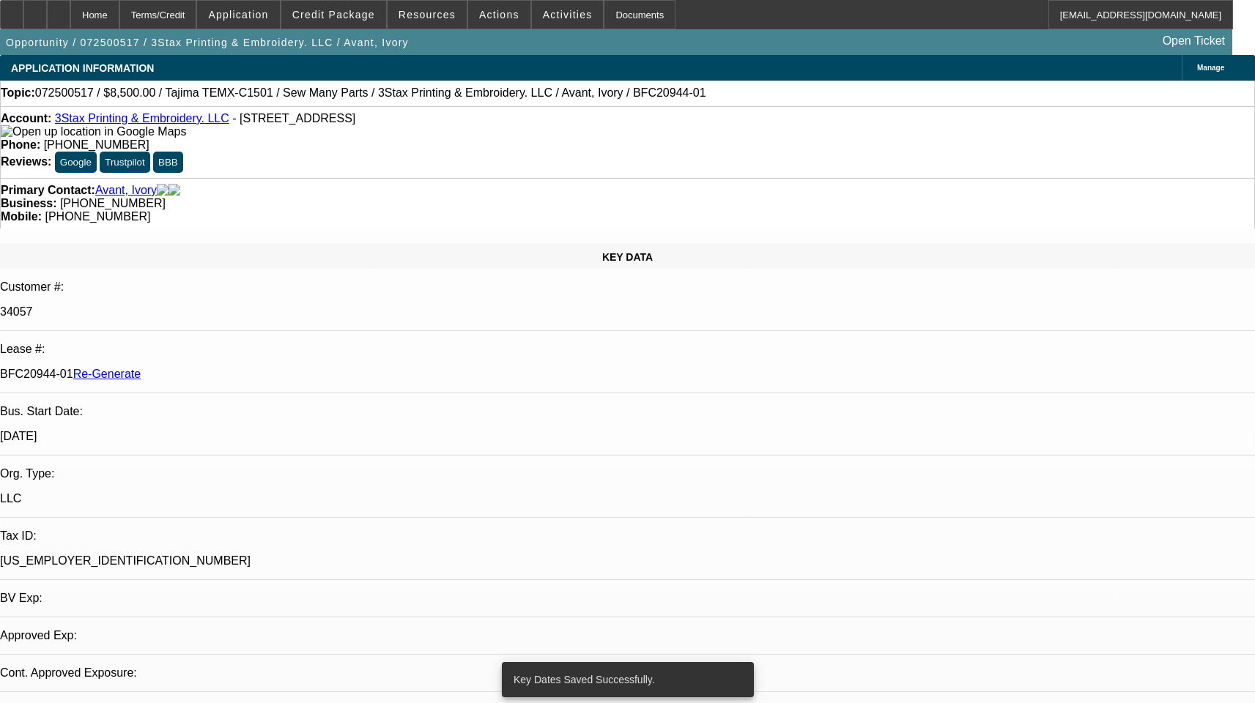
select select "0"
select select "1"
select select "2"
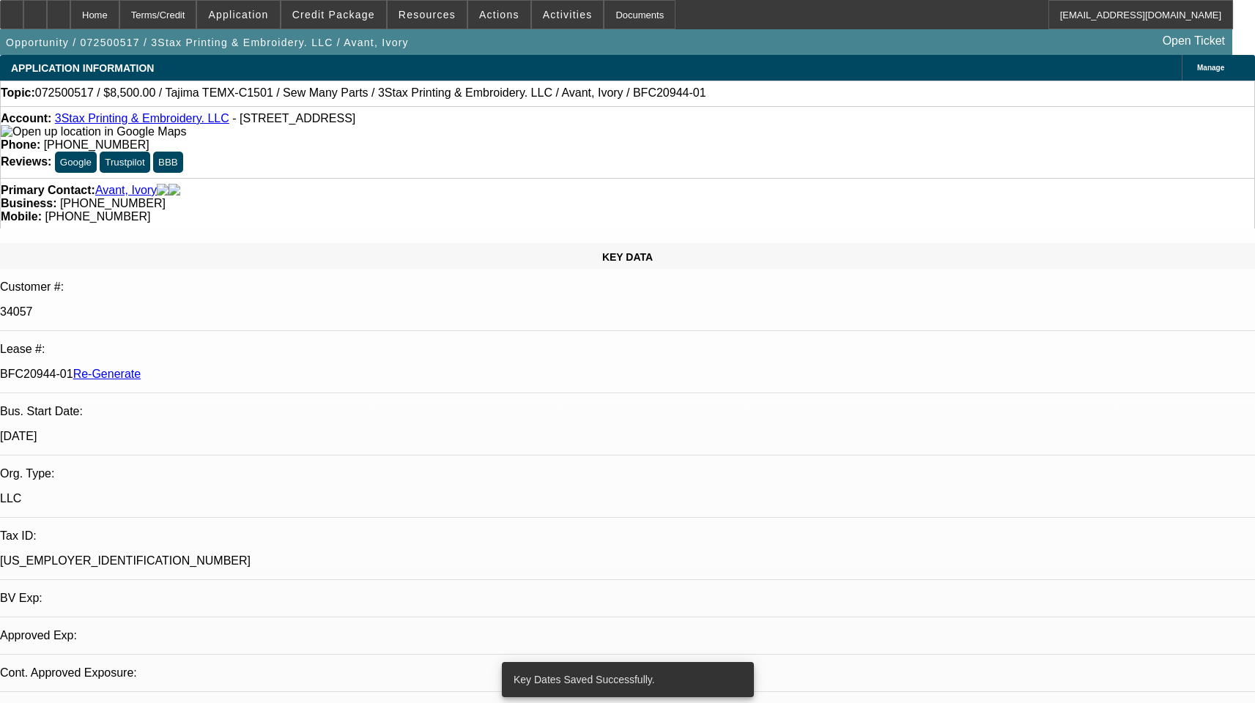
select select "6"
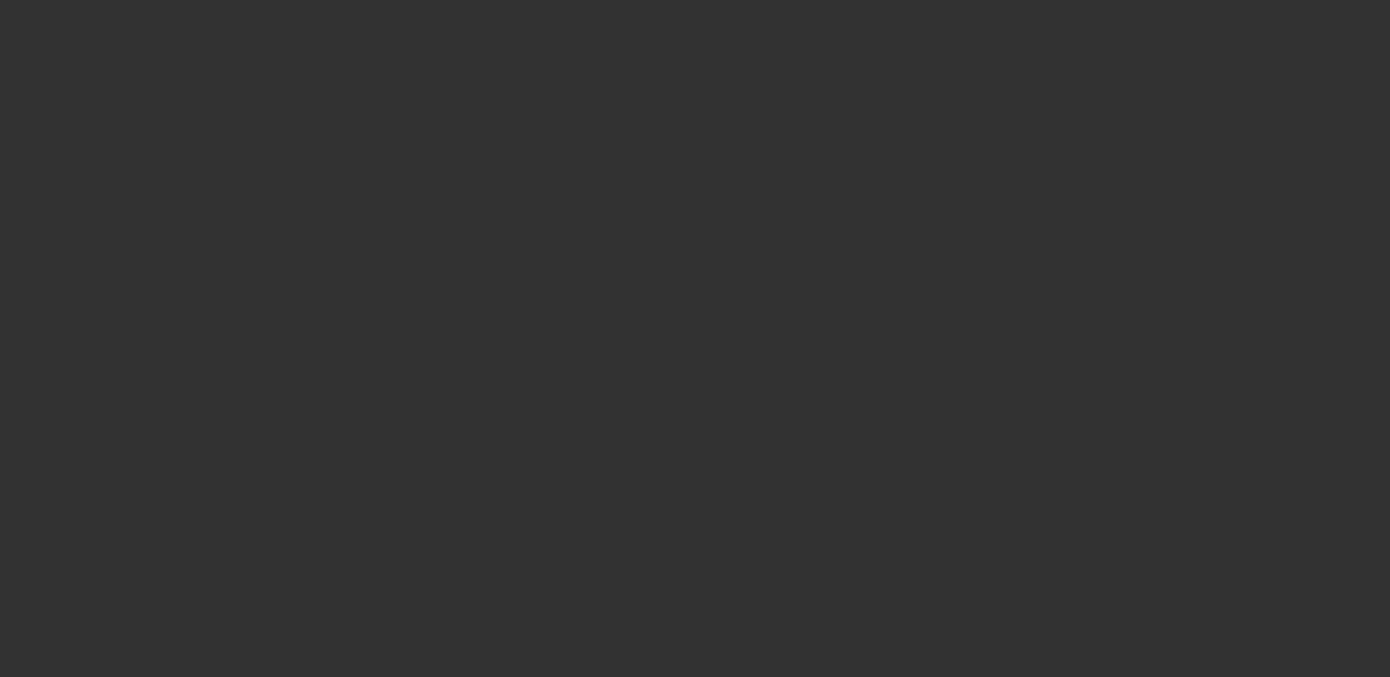
select select "3"
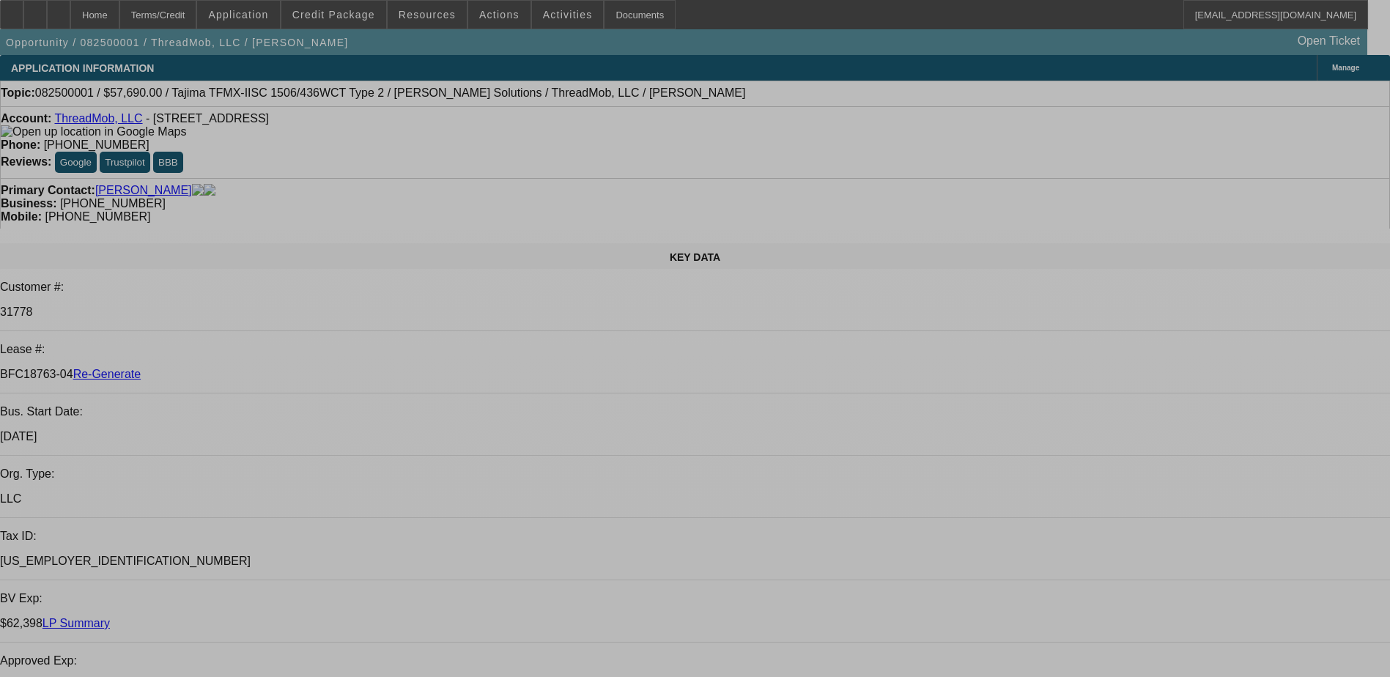
select select "0"
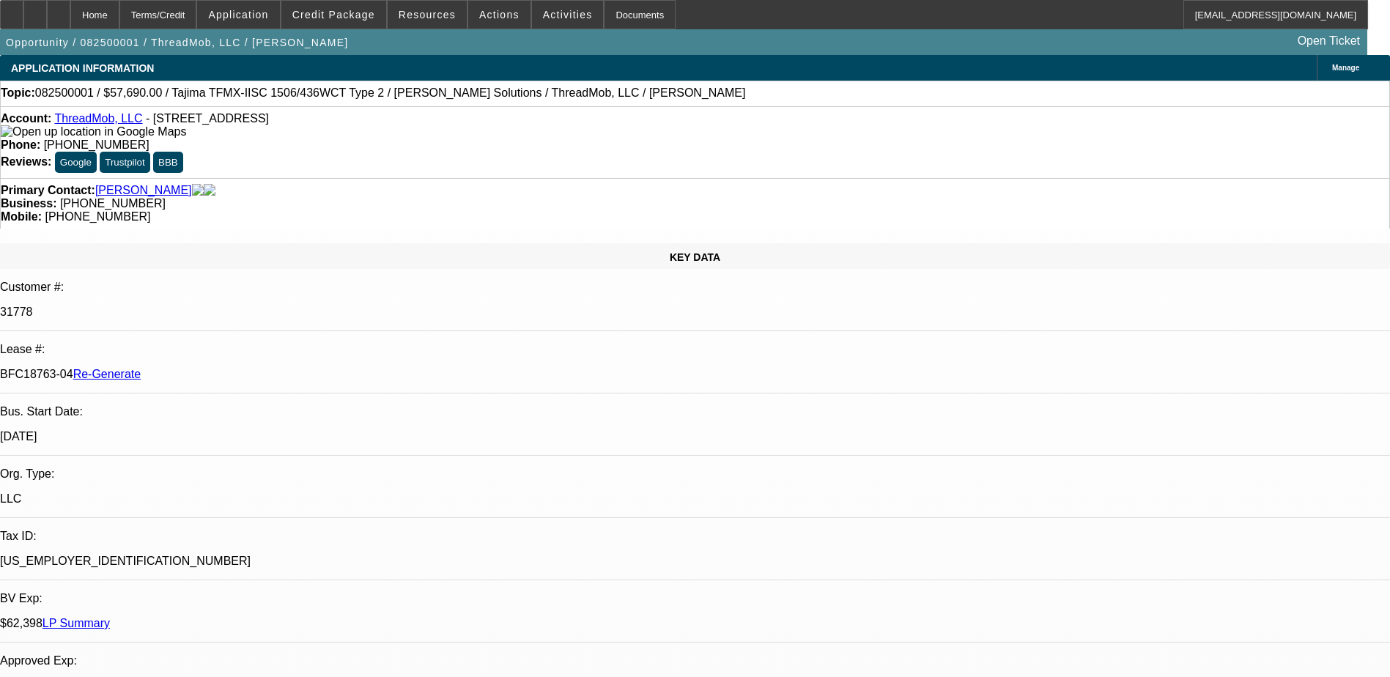
select select "2"
select select "0"
select select "1"
select select "2"
select select "6"
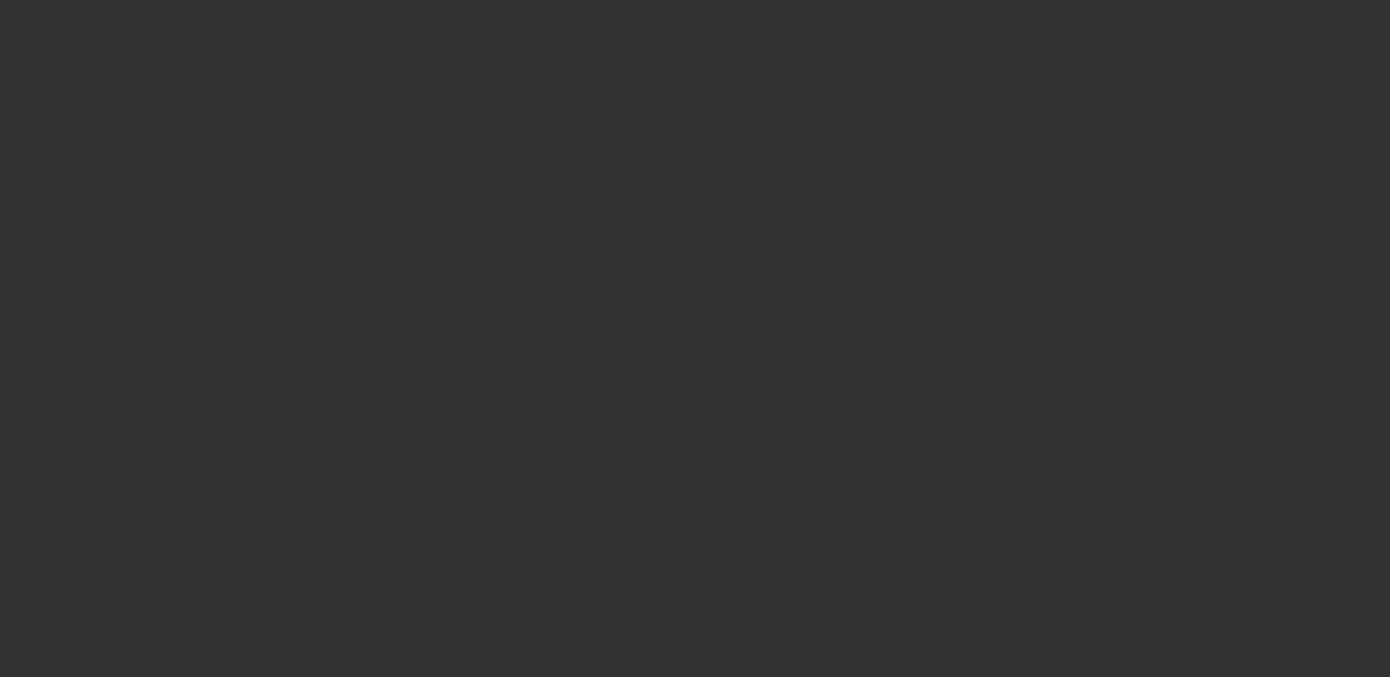
select select "3"
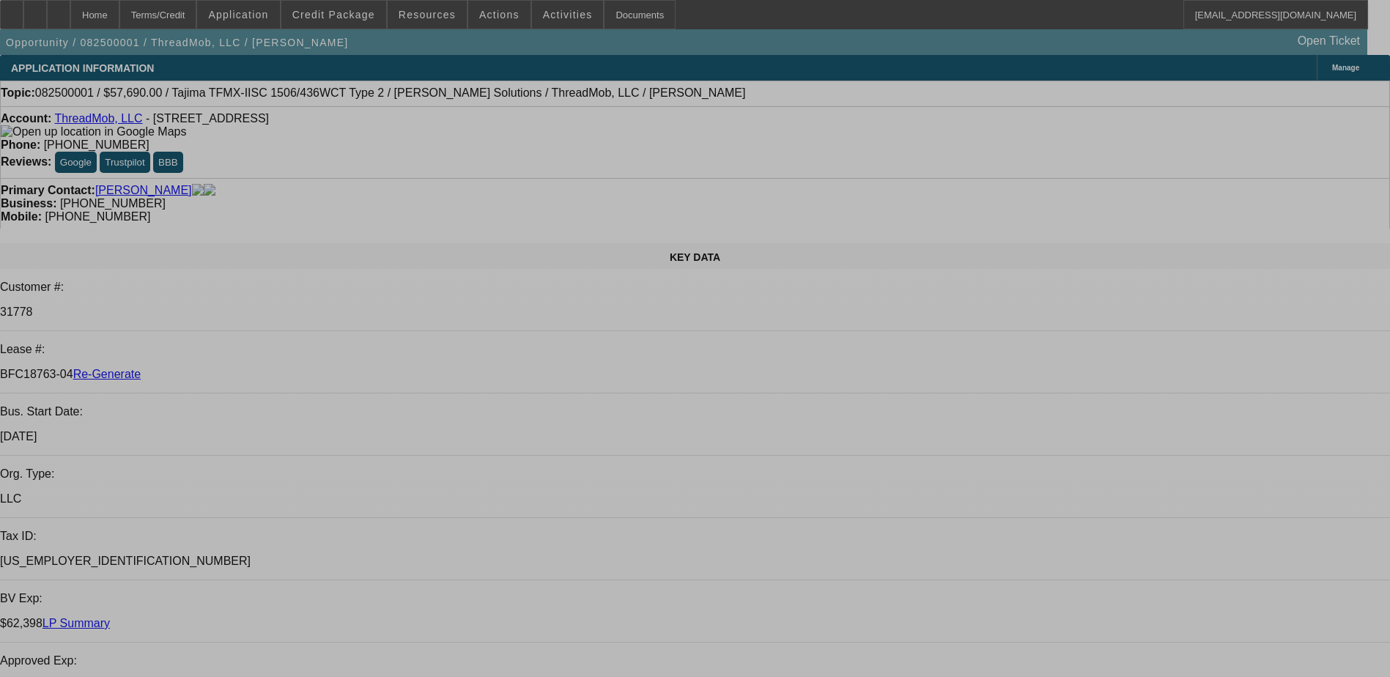
select select "0"
select select "2"
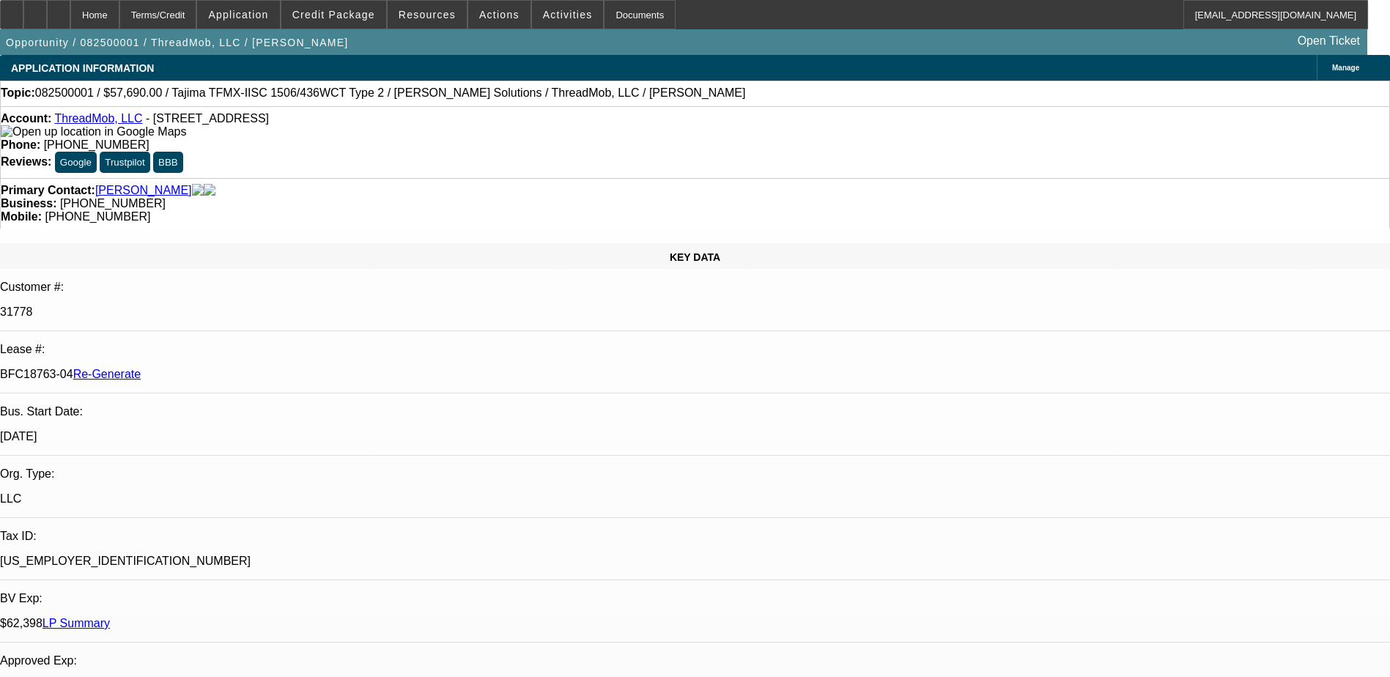
select select "0"
select select "1"
select select "2"
select select "6"
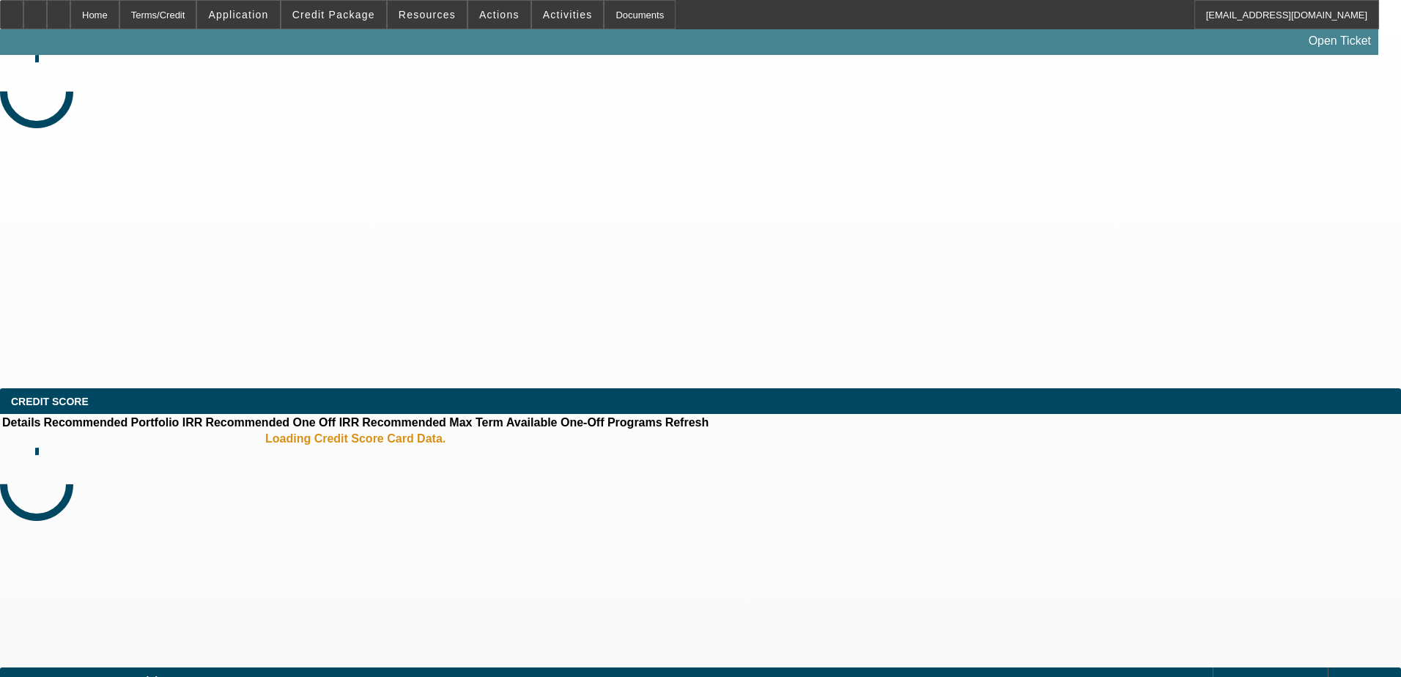
select select "3"
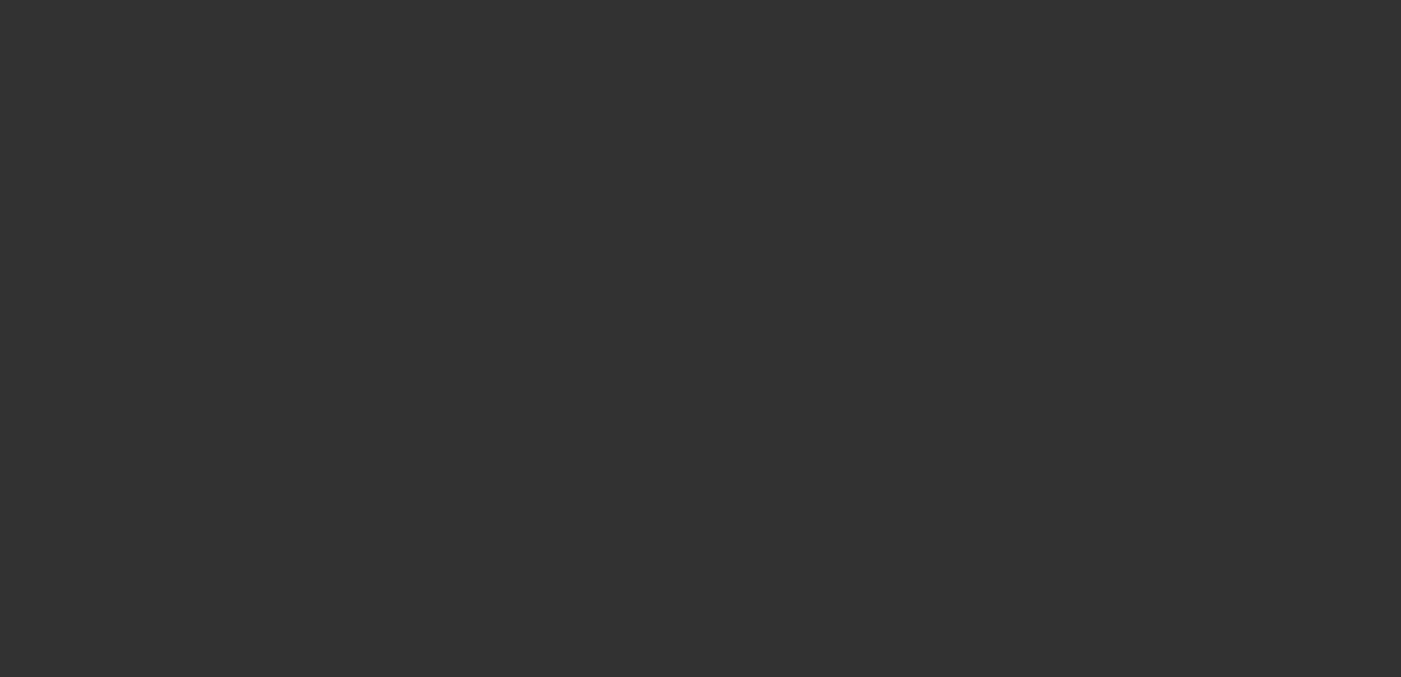
select select "0"
select select "6"
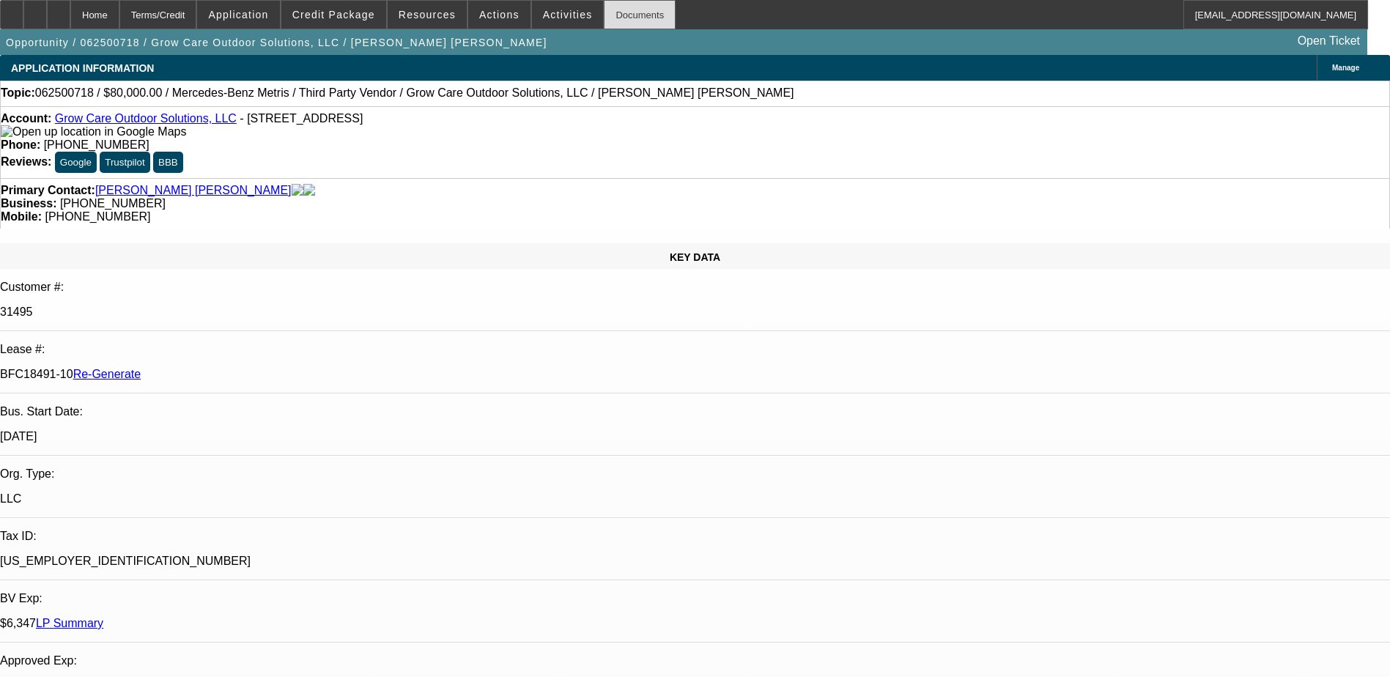
click at [619, 14] on div "Documents" at bounding box center [640, 14] width 72 height 29
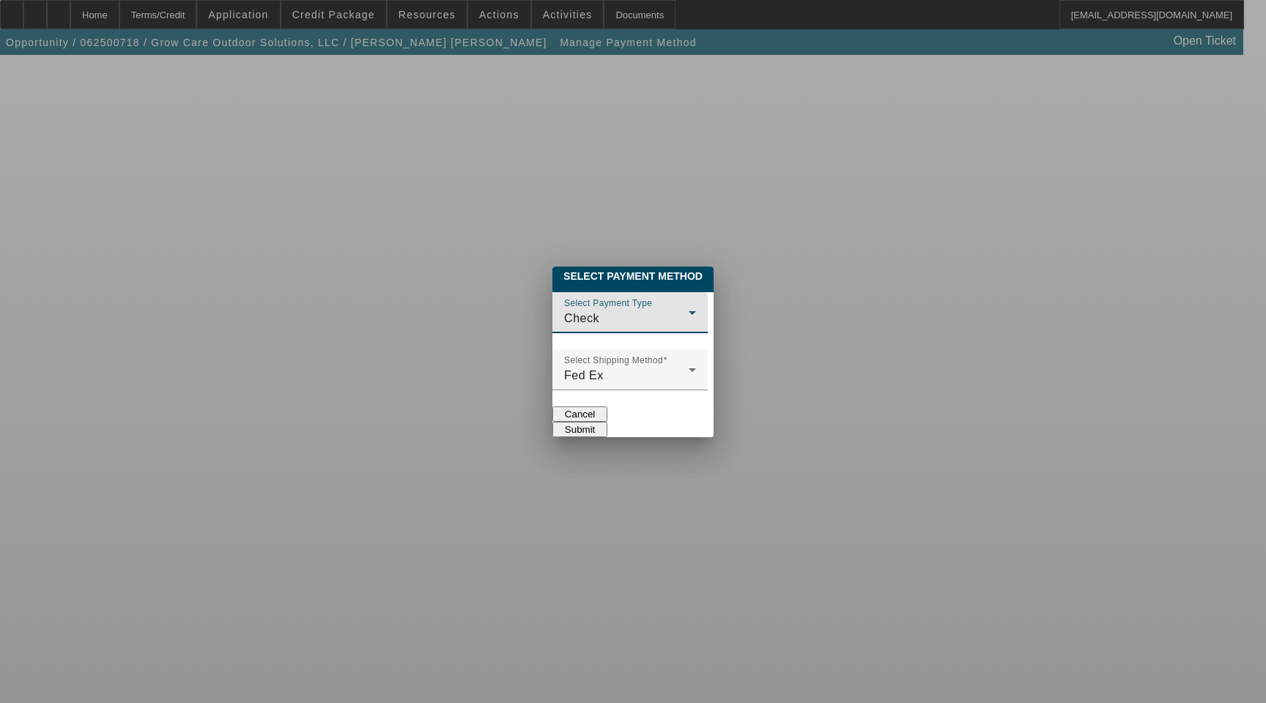
click at [611, 310] on div "Check" at bounding box center [626, 319] width 125 height 18
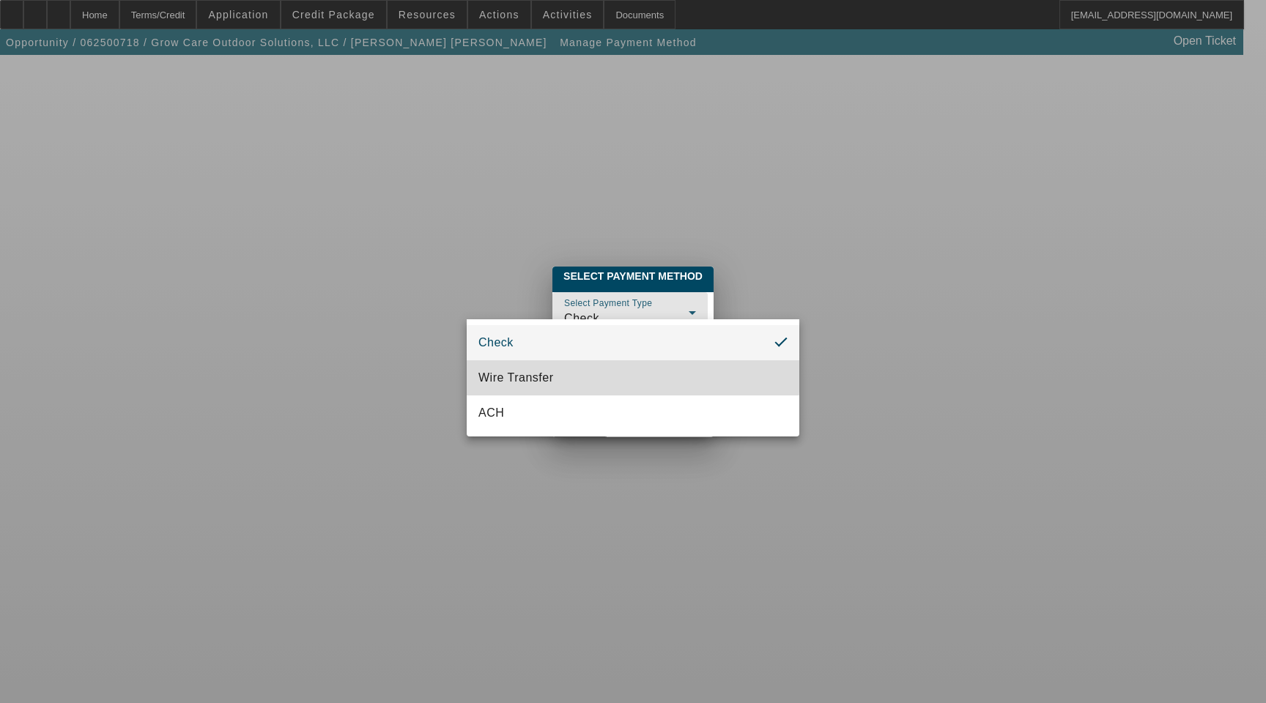
click at [558, 374] on mat-option "Wire Transfer" at bounding box center [633, 378] width 333 height 35
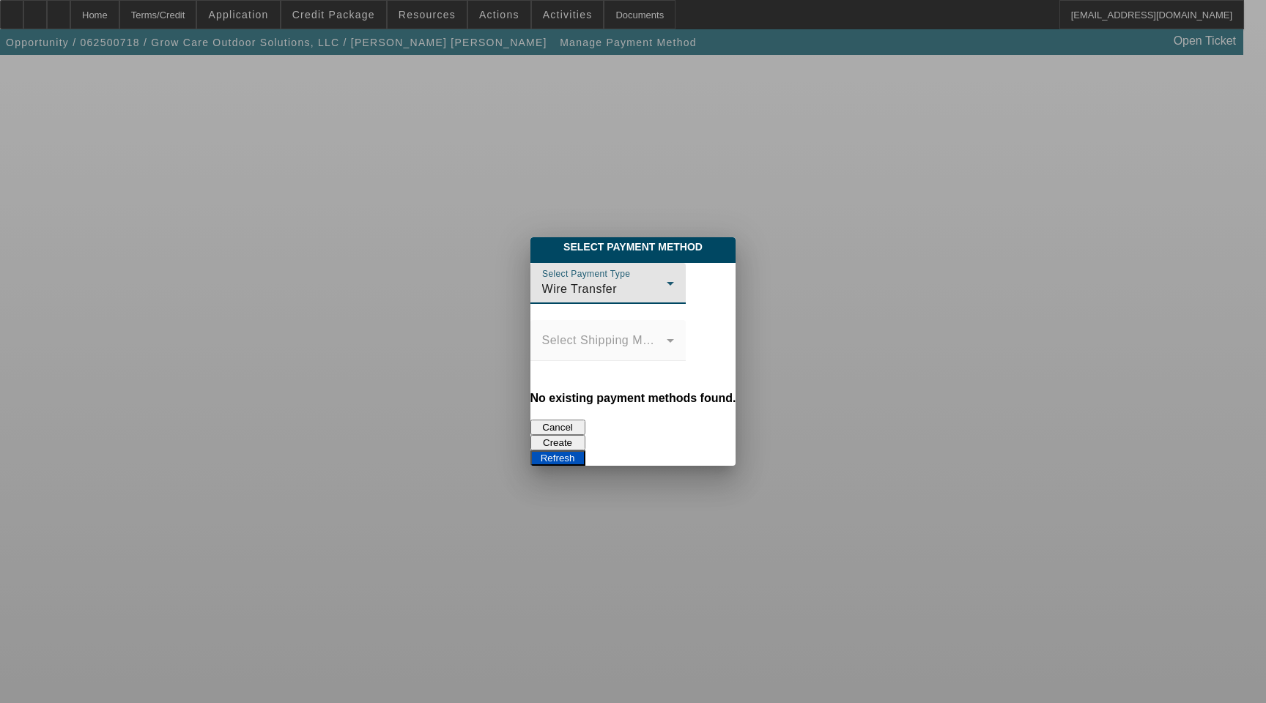
click at [585, 435] on button "Create" at bounding box center [558, 442] width 55 height 15
click at [585, 451] on button "Refresh" at bounding box center [558, 458] width 55 height 15
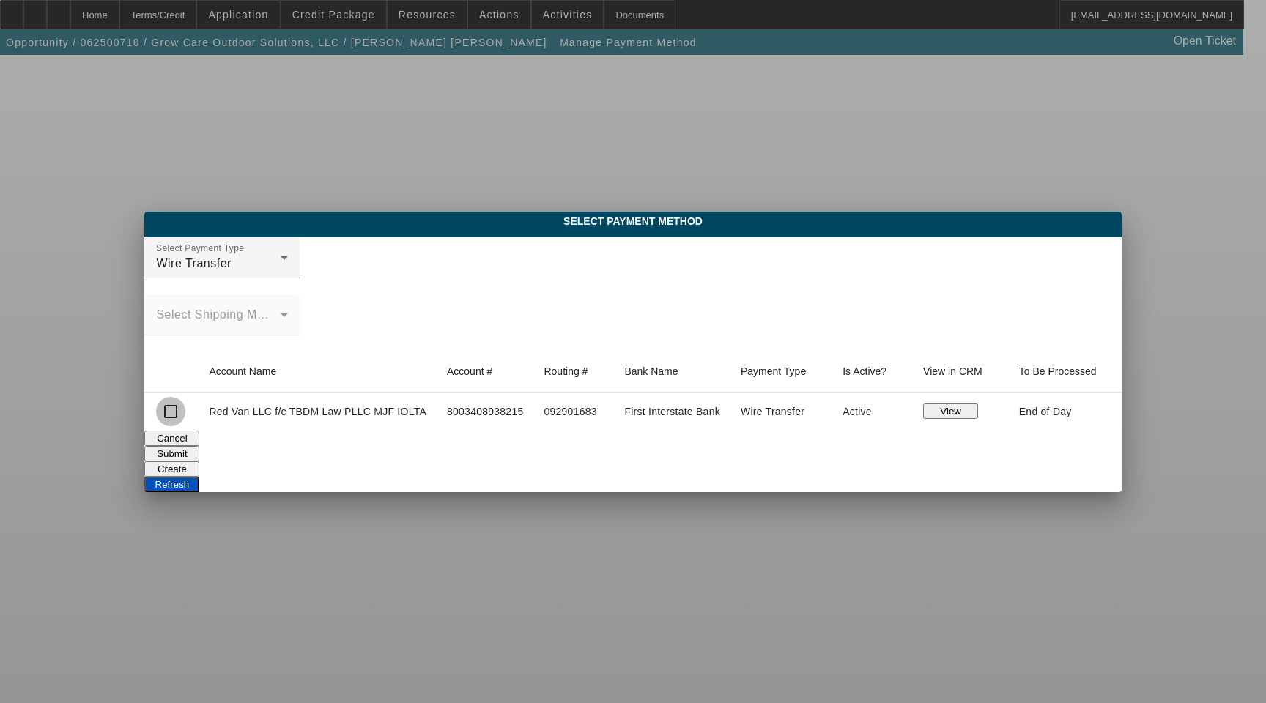
click at [178, 409] on input "checkbox" at bounding box center [170, 411] width 29 height 29
checkbox input "true"
click at [199, 446] on button "Submit" at bounding box center [171, 453] width 55 height 15
